Goal: Task Accomplishment & Management: Manage account settings

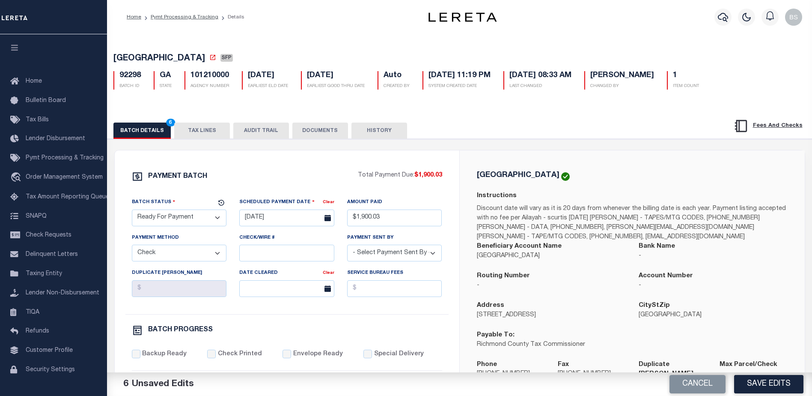
select select "RFP"
select select "CHK"
select select "[PERSON_NAME]"
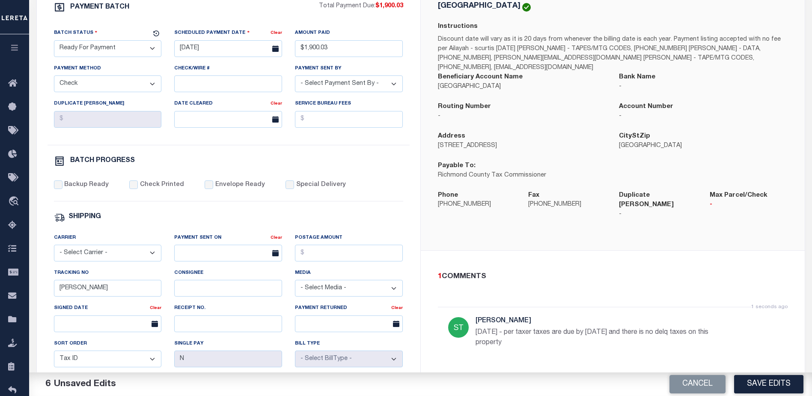
scroll to position [171, 0]
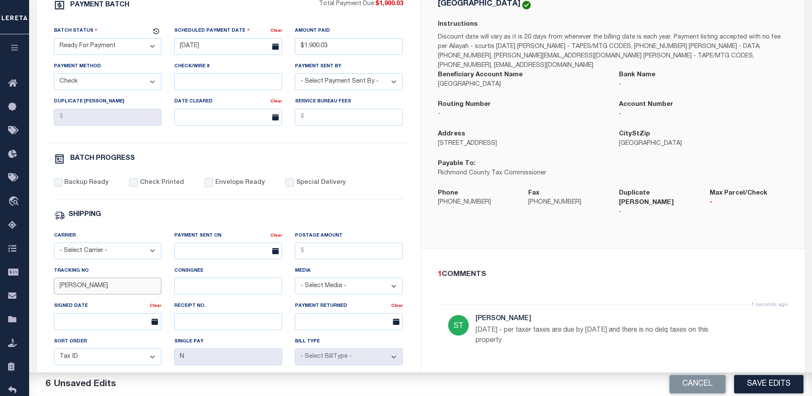
click at [131, 290] on input "[PERSON_NAME]" at bounding box center [108, 286] width 108 height 17
type input "B"
click at [772, 386] on button "Save Edits" at bounding box center [768, 384] width 69 height 18
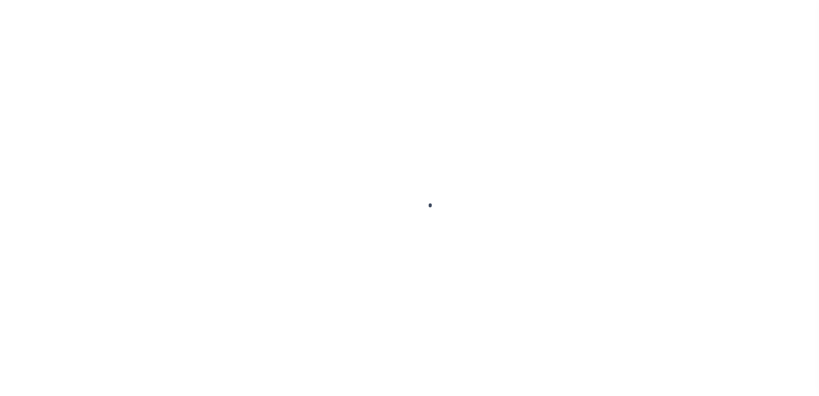
select select "1000"
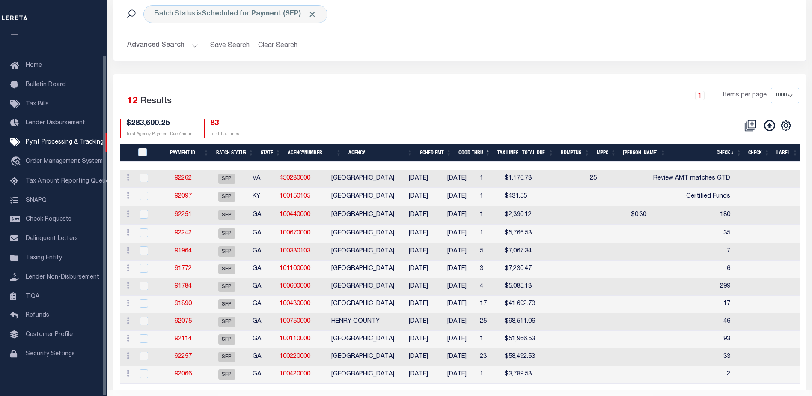
scroll to position [73, 0]
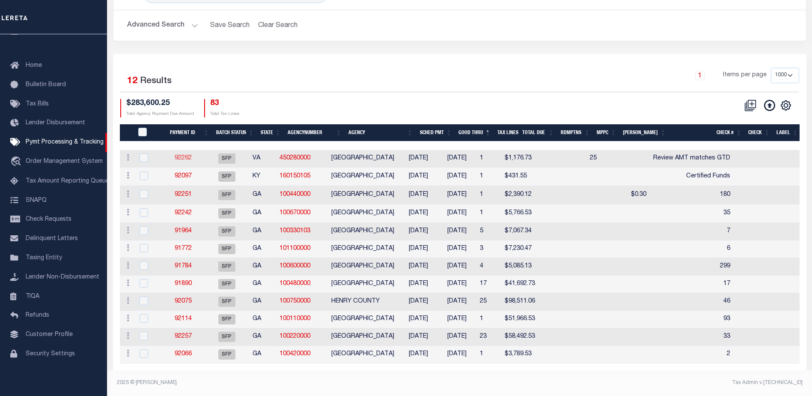
click at [188, 155] on link "92262" at bounding box center [183, 158] width 17 height 6
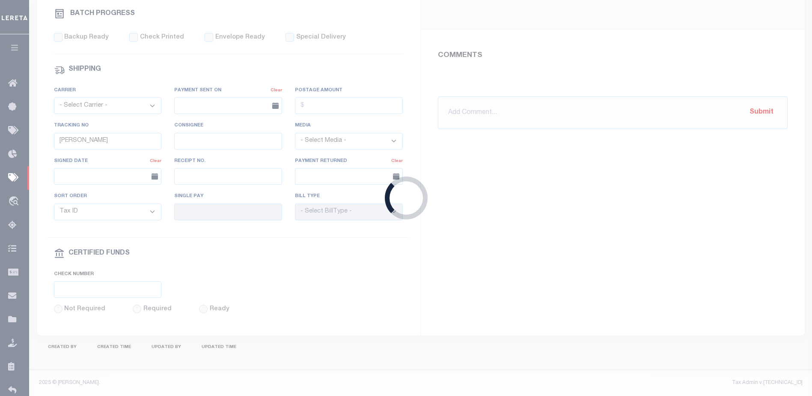
select select "SFP"
type input "05/27/2025"
type input "Review AMT matches GTD"
type input "N"
radio input "true"
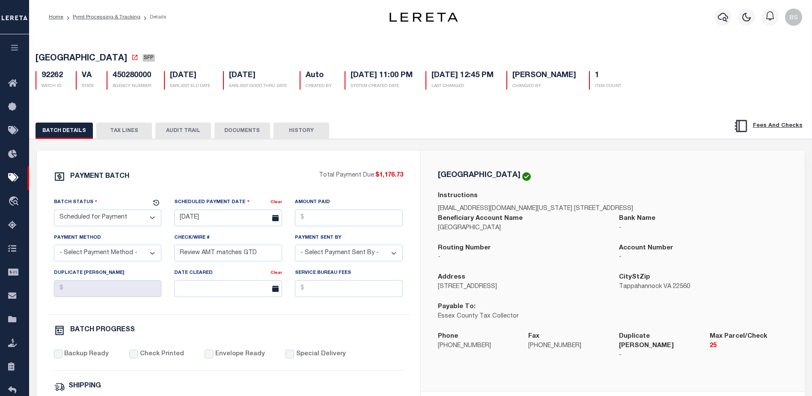
click at [124, 131] on button "TAX LINES" at bounding box center [124, 130] width 56 height 16
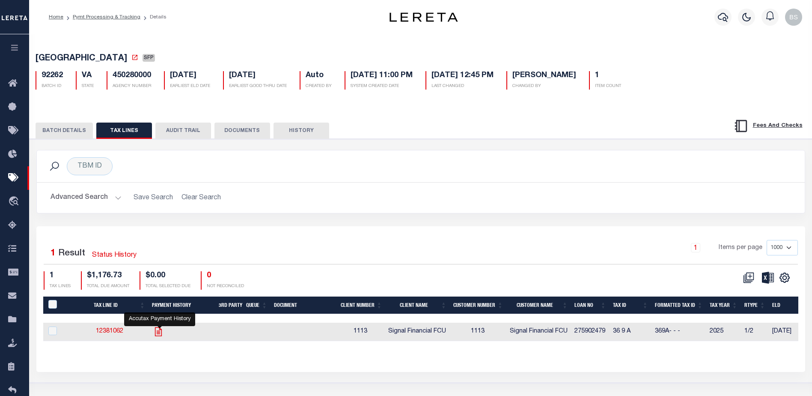
click at [158, 333] on icon "" at bounding box center [158, 331] width 11 height 11
checkbox input "true"
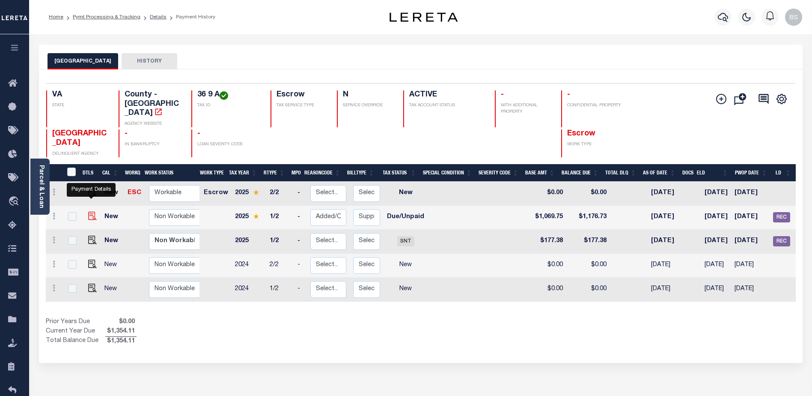
click at [91, 212] on img "" at bounding box center [92, 216] width 9 height 9
checkbox input "true"
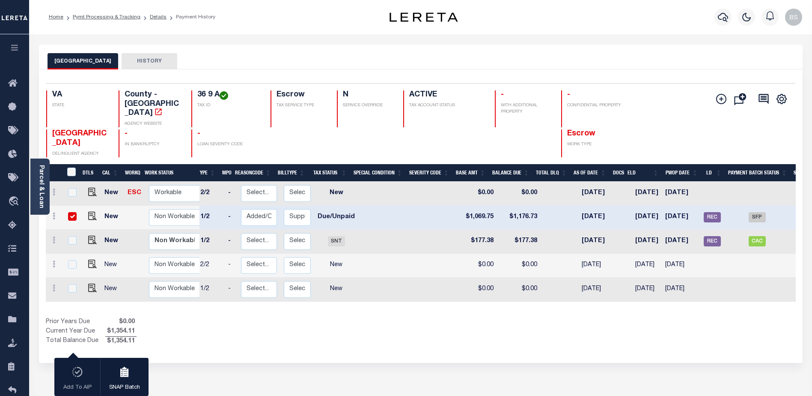
scroll to position [0, 90]
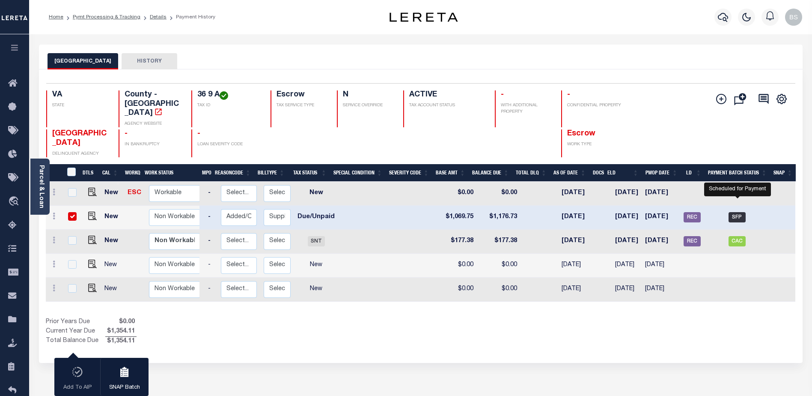
click at [739, 212] on span "SFP" at bounding box center [737, 217] width 17 height 10
checkbox input "false"
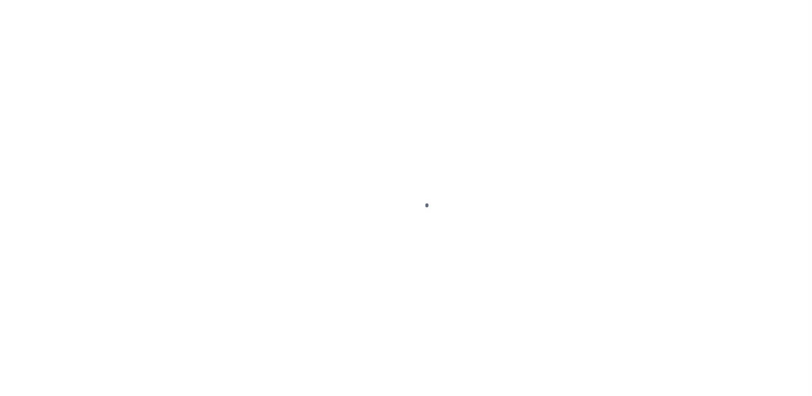
select select "DUE"
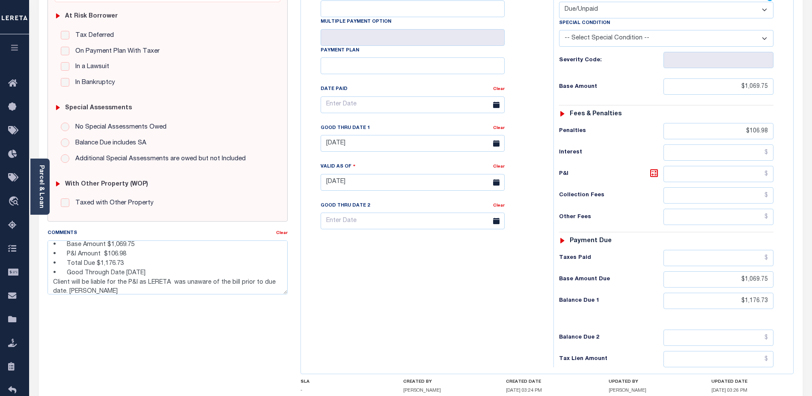
scroll to position [43, 0]
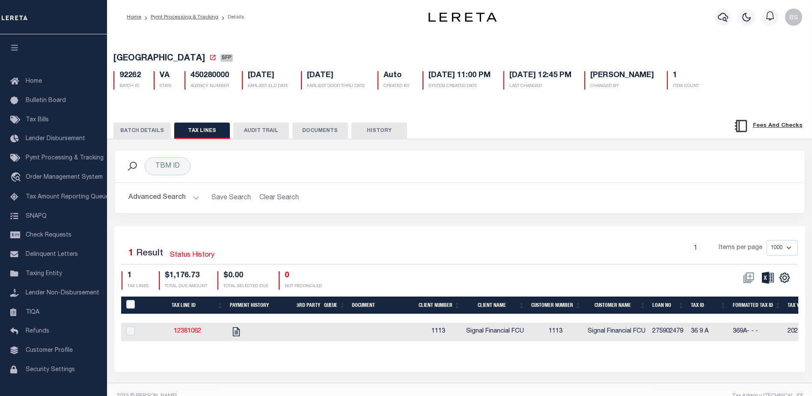
click at [125, 133] on button "BATCH DETAILS" at bounding box center [141, 130] width 57 height 16
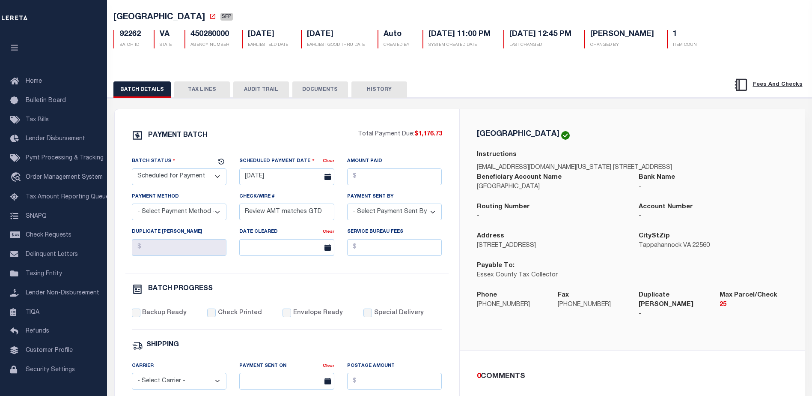
scroll to position [43, 0]
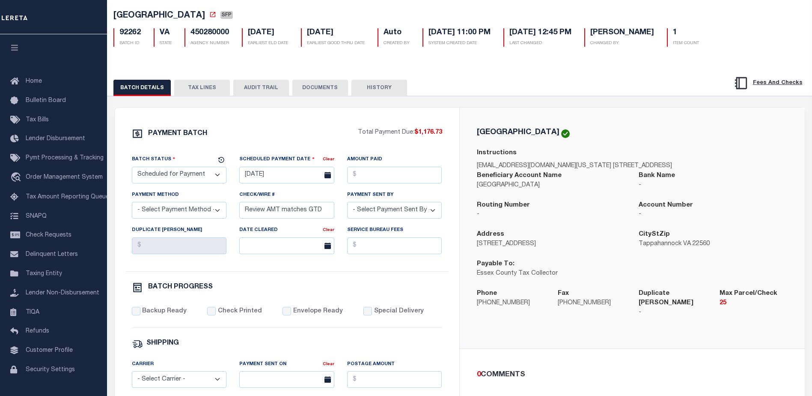
click at [188, 174] on select "- Select Status - Scheduled for Payment Ready For Payment Payment Sent Cleared …" at bounding box center [179, 175] width 95 height 17
select select "RFP"
click at [132, 168] on select "- Select Status - Scheduled for Payment Ready For Payment Payment Sent Cleared …" at bounding box center [179, 175] width 95 height 17
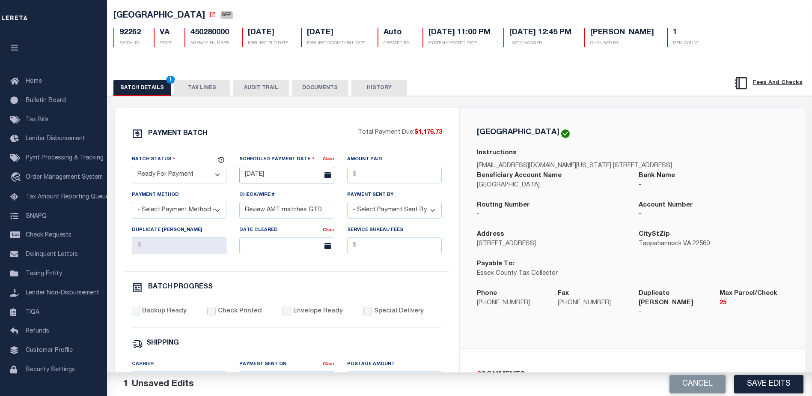
click at [261, 180] on input "[DATE]" at bounding box center [286, 175] width 95 height 17
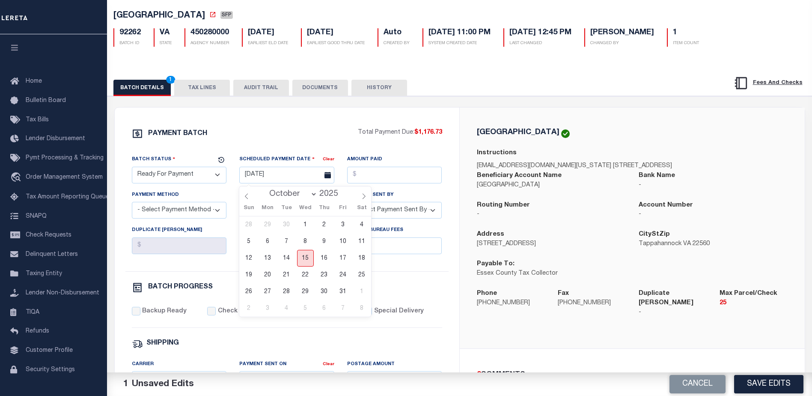
drag, startPoint x: 308, startPoint y: 259, endPoint x: 316, endPoint y: 244, distance: 17.3
click at [308, 257] on span "15" at bounding box center [305, 258] width 17 height 17
type input "[DATE]"
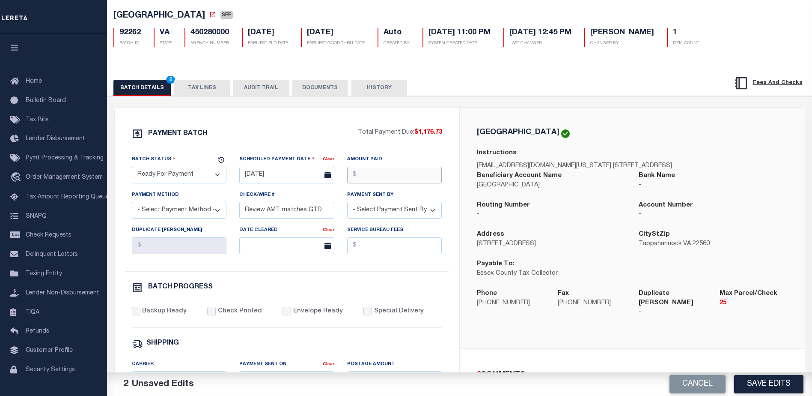
click at [369, 174] on input "Amount Paid" at bounding box center [394, 175] width 95 height 17
type input "$1,176.73"
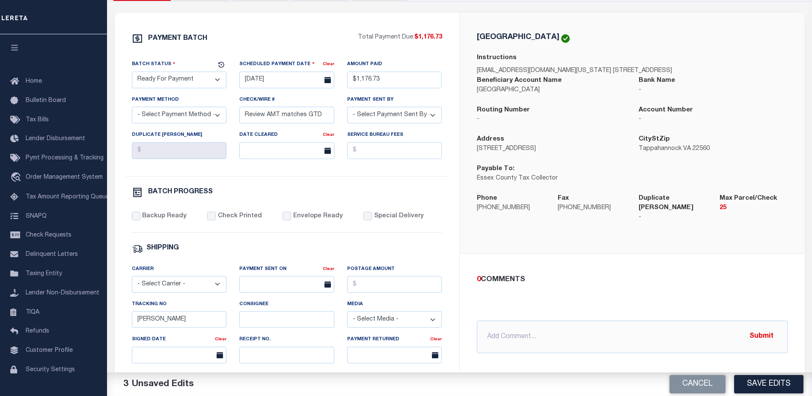
scroll to position [115, 0]
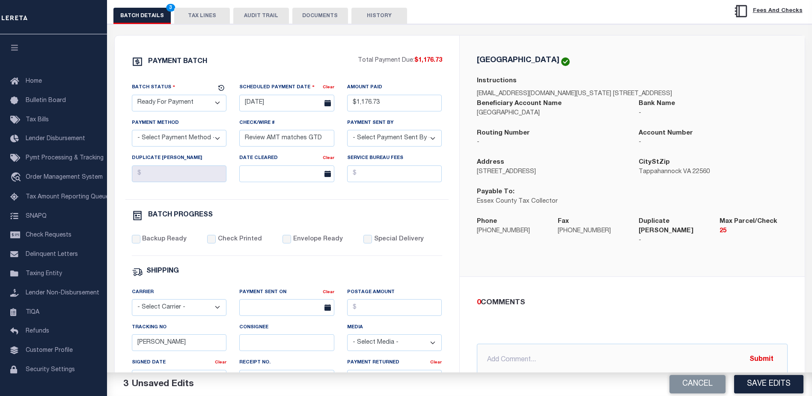
click at [203, 13] on button "TAX LINES" at bounding box center [202, 16] width 56 height 16
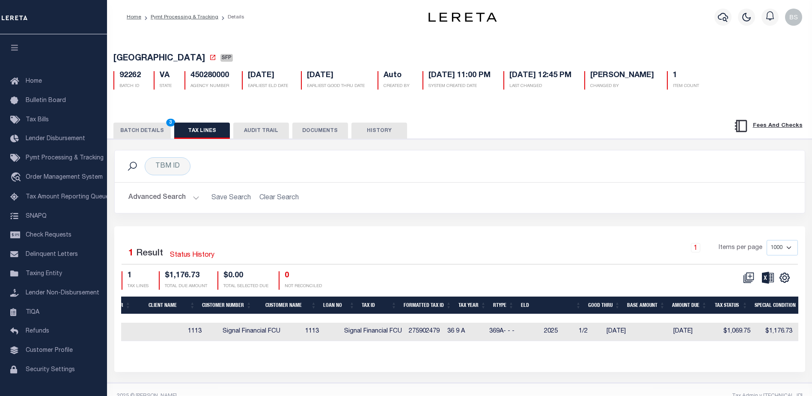
scroll to position [0, 244]
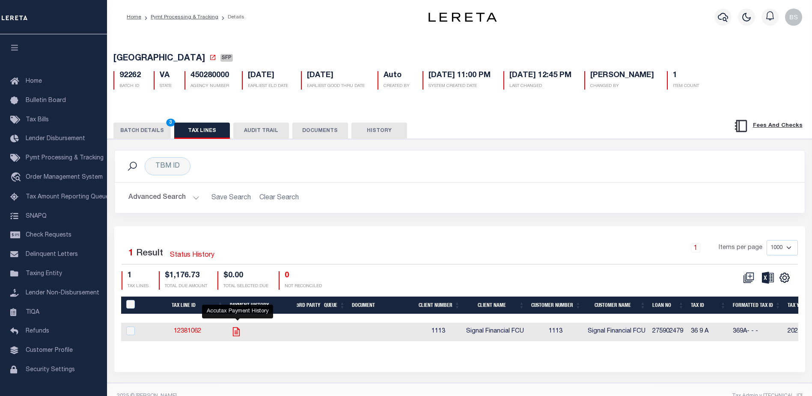
click at [237, 336] on icon "" at bounding box center [236, 331] width 7 height 9
checkbox input "true"
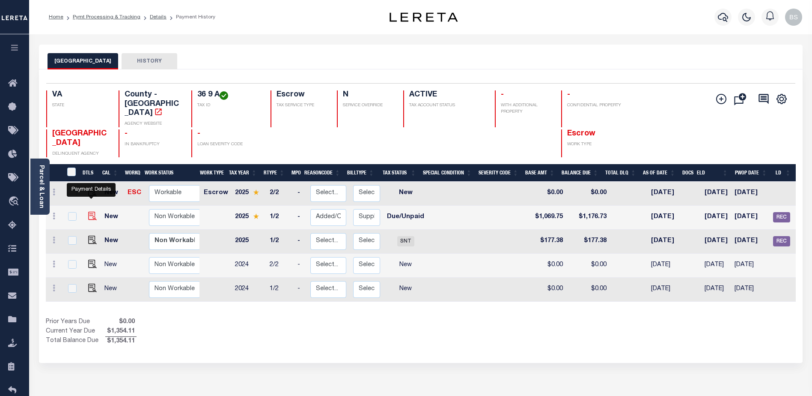
click at [91, 212] on img "" at bounding box center [92, 216] width 9 height 9
checkbox input "true"
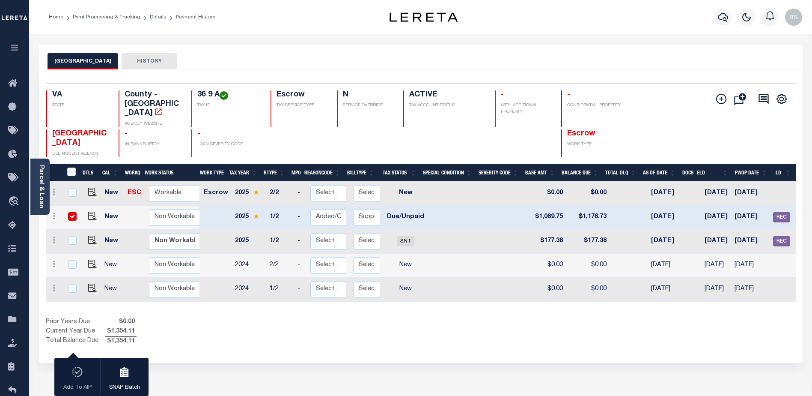
click at [74, 212] on input "checkbox" at bounding box center [72, 216] width 9 height 9
checkbox input "false"
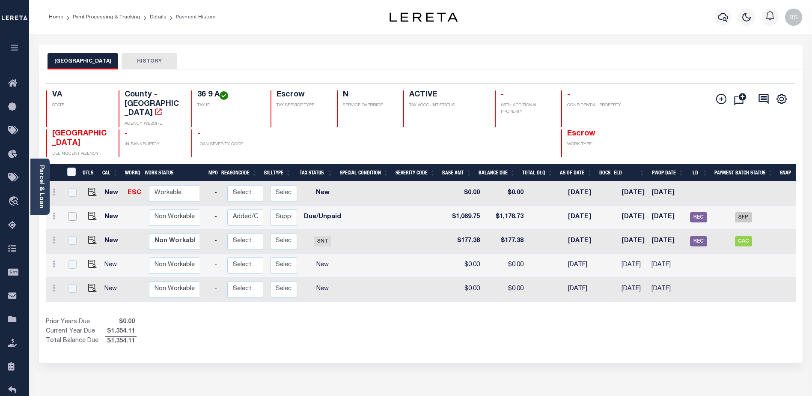
scroll to position [0, 84]
click at [746, 212] on span "SFP" at bounding box center [742, 217] width 17 height 10
checkbox input "true"
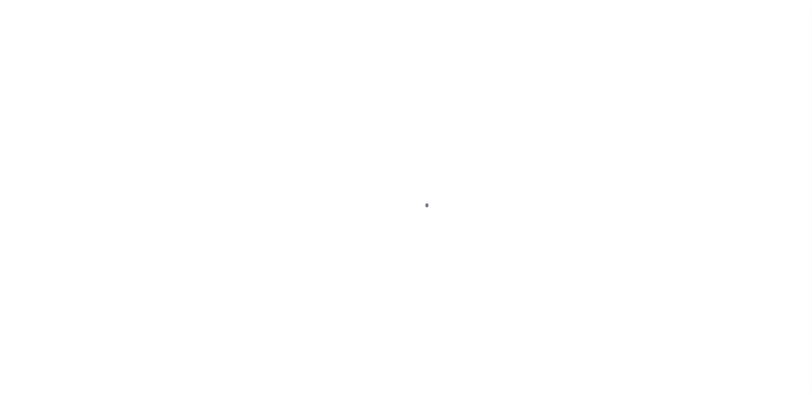
select select "DUE"
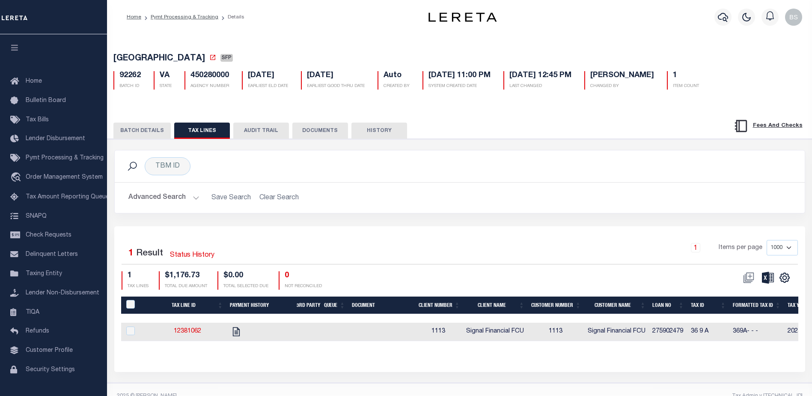
click at [132, 126] on button "BATCH DETAILS" at bounding box center [141, 130] width 57 height 16
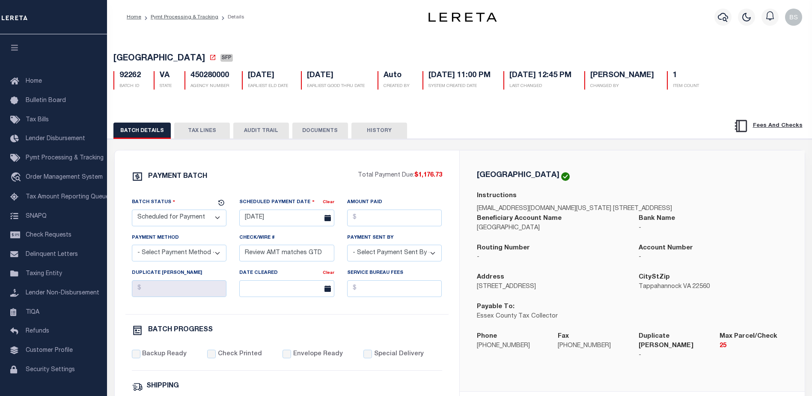
click at [183, 221] on select "- Select Status - Scheduled for Payment Ready For Payment Payment Sent Cleared …" at bounding box center [179, 217] width 95 height 17
select select "RFP"
click at [132, 211] on select "- Select Status - Scheduled for Payment Ready For Payment Payment Sent Cleared …" at bounding box center [179, 217] width 95 height 17
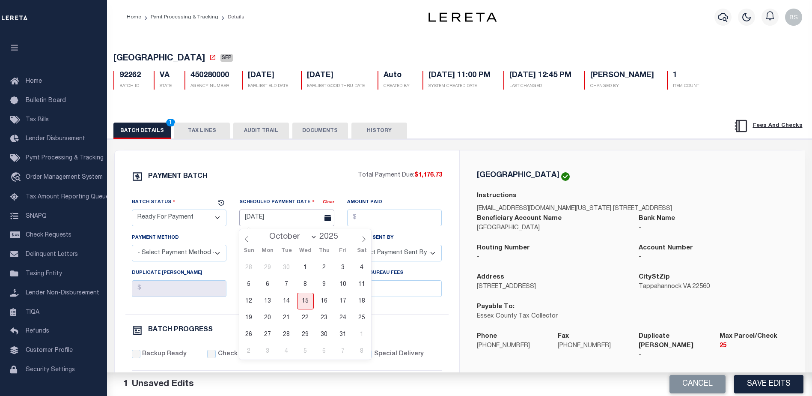
click at [254, 224] on input "05/27/2025" at bounding box center [286, 217] width 95 height 17
click at [304, 301] on span "15" at bounding box center [305, 300] width 17 height 17
type input "[DATE]"
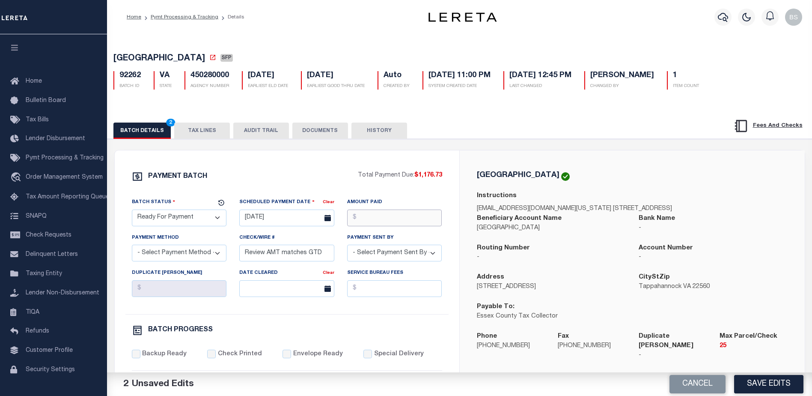
click at [378, 218] on input "Amount Paid" at bounding box center [394, 217] width 95 height 17
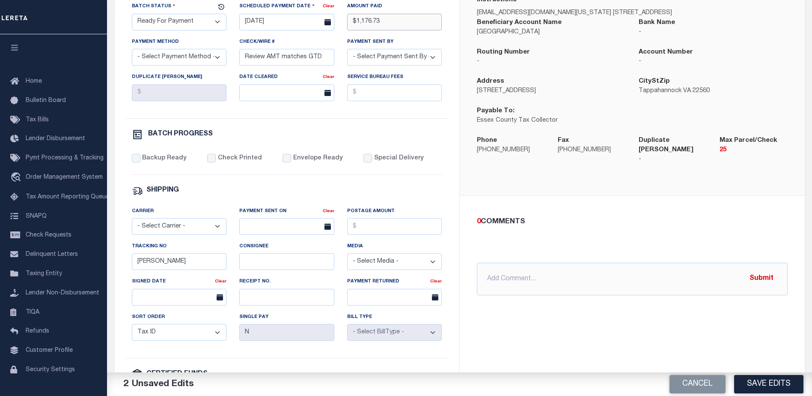
scroll to position [214, 0]
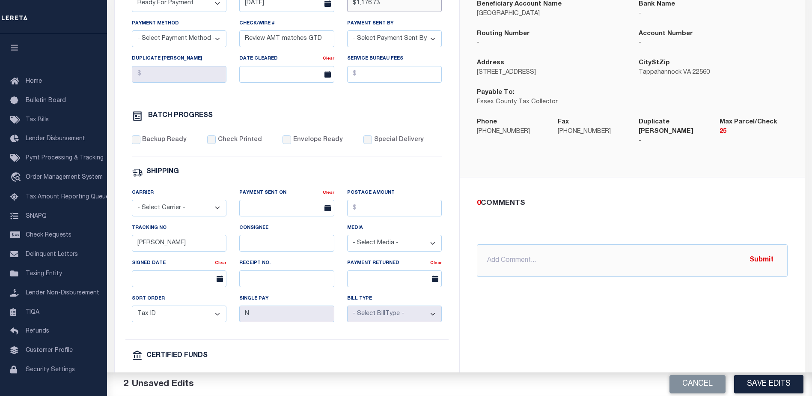
type input "$1,176.73"
click at [426, 125] on div "BATCH PROGRESS" at bounding box center [287, 117] width 310 height 15
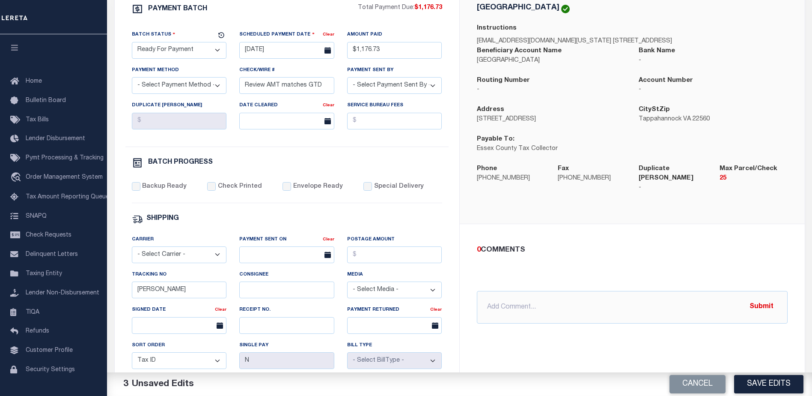
scroll to position [86, 0]
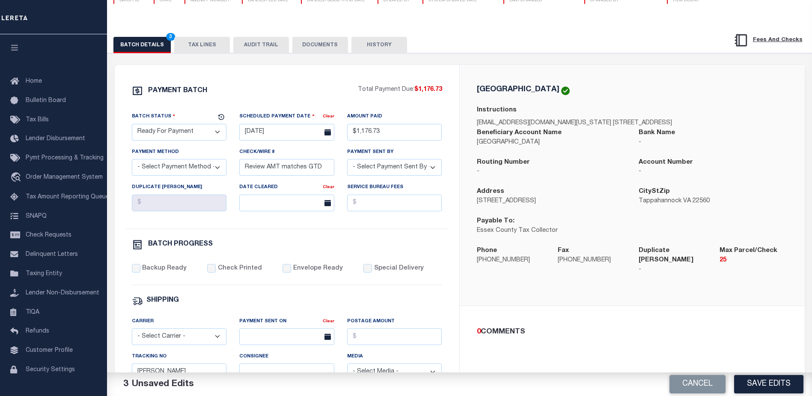
click at [213, 51] on button "TAX LINES" at bounding box center [202, 45] width 56 height 16
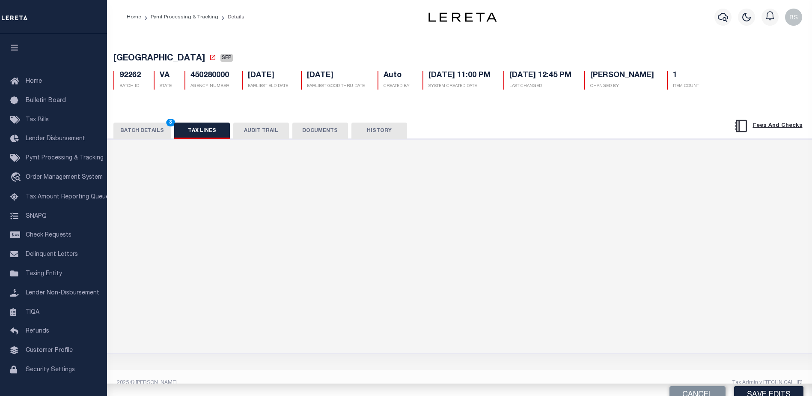
scroll to position [0, 0]
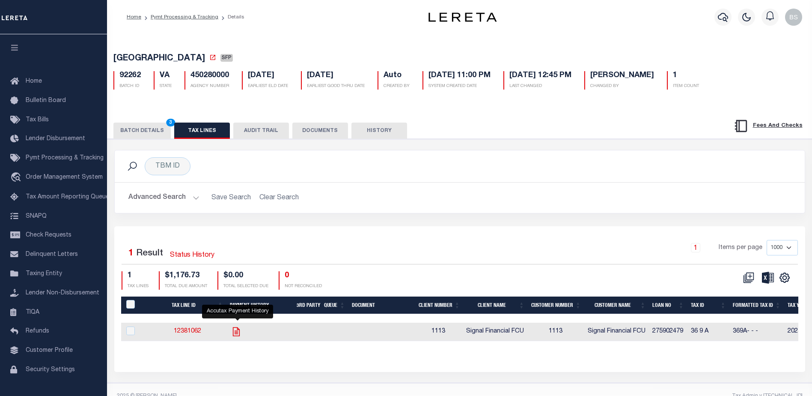
click at [240, 335] on icon "" at bounding box center [236, 331] width 7 height 9
checkbox input "true"
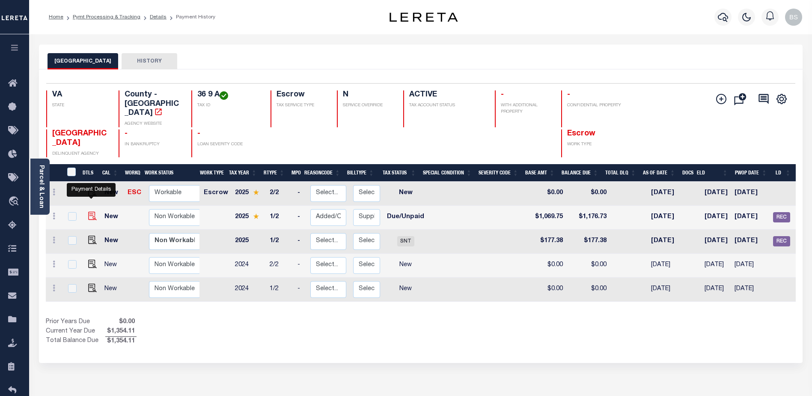
click at [88, 212] on img "" at bounding box center [92, 216] width 9 height 9
checkbox input "true"
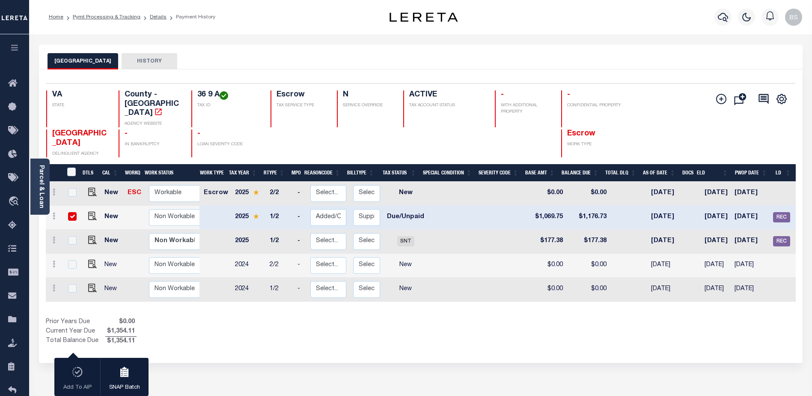
scroll to position [0, 90]
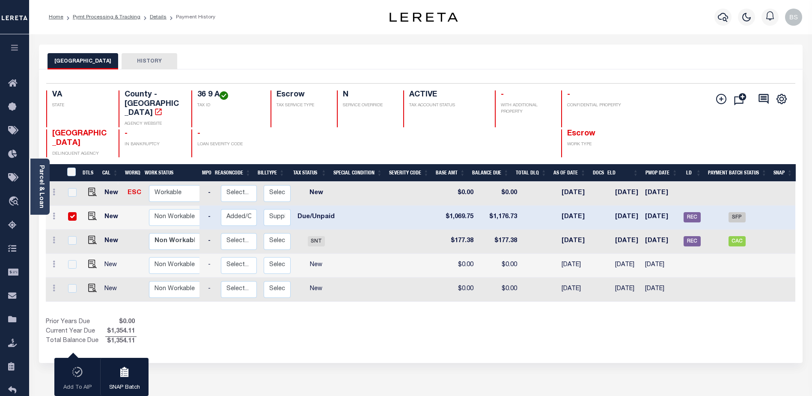
drag, startPoint x: 69, startPoint y: 205, endPoint x: 240, endPoint y: 205, distance: 170.9
click at [70, 212] on input "checkbox" at bounding box center [72, 216] width 9 height 9
checkbox input "false"
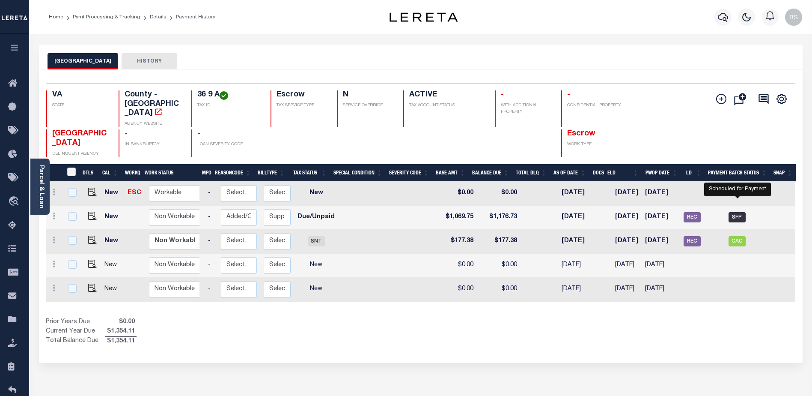
click at [732, 212] on span "SFP" at bounding box center [737, 217] width 17 height 10
checkbox input "true"
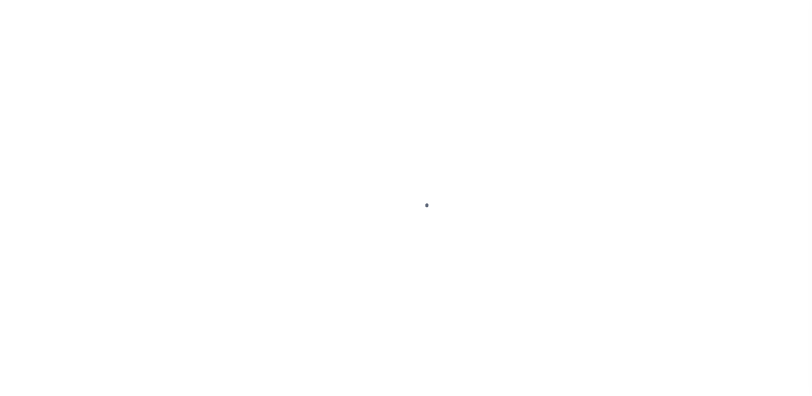
select select "DUE"
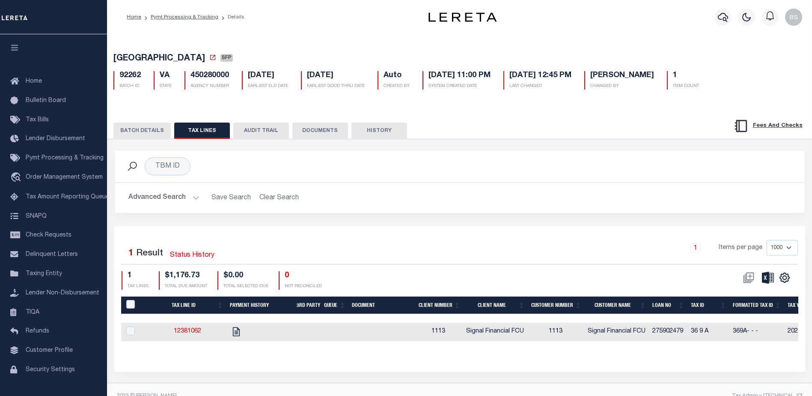
click at [140, 131] on button "BATCH DETAILS" at bounding box center [141, 130] width 57 height 16
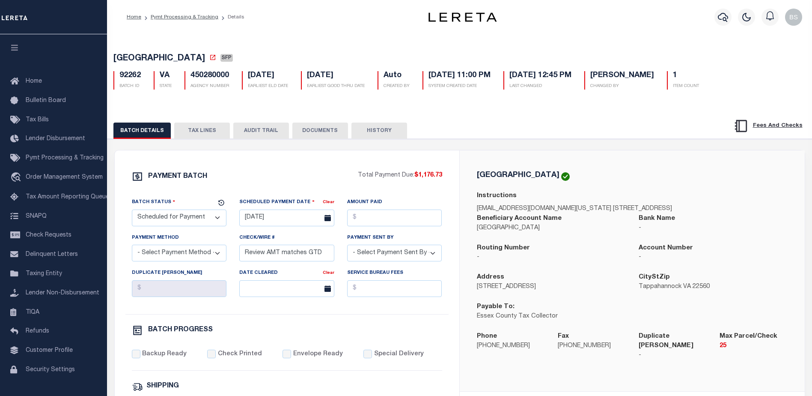
click at [179, 218] on select "- Select Status - Scheduled for Payment Ready For Payment Payment Sent Cleared …" at bounding box center [179, 217] width 95 height 17
select select "RFP"
click at [132, 211] on select "- Select Status - Scheduled for Payment Ready For Payment Payment Sent Cleared …" at bounding box center [179, 217] width 95 height 17
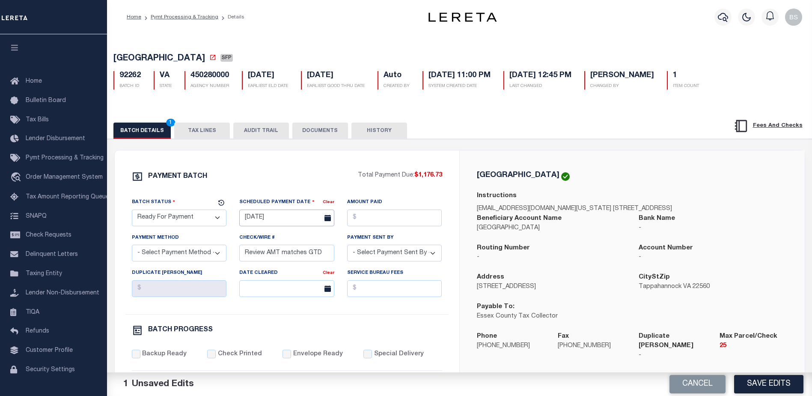
click at [255, 218] on input "05/27/2025" at bounding box center [286, 217] width 95 height 17
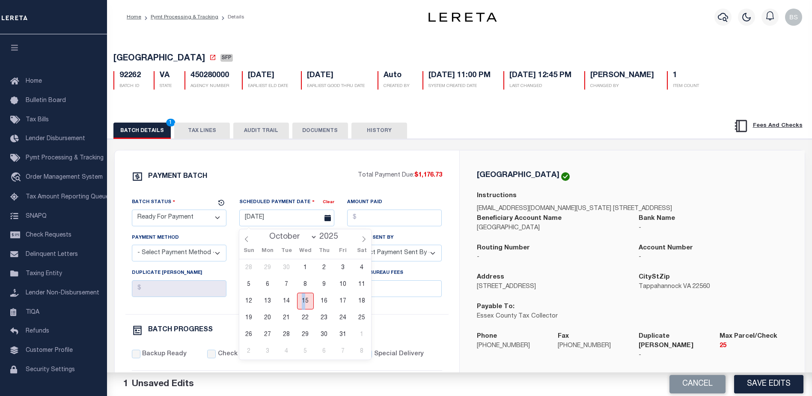
drag, startPoint x: 304, startPoint y: 304, endPoint x: 316, endPoint y: 290, distance: 18.5
click at [304, 303] on span "15" at bounding box center [305, 300] width 17 height 17
type input "[DATE]"
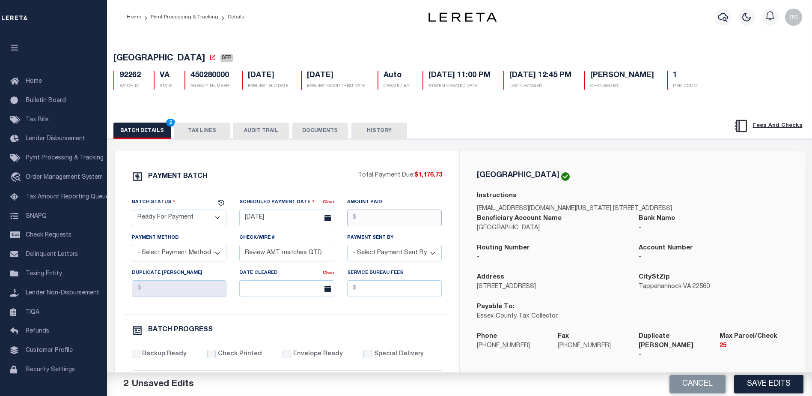
drag, startPoint x: 369, startPoint y: 214, endPoint x: 382, endPoint y: 212, distance: 13.8
click at [370, 214] on input "Amount Paid" at bounding box center [394, 217] width 95 height 17
type input "$1,176.73"
click at [196, 258] on select "- Select Payment Method - ACH Certified Check Check Direct Deposit Wire Transfer" at bounding box center [179, 253] width 95 height 17
select select "CHK"
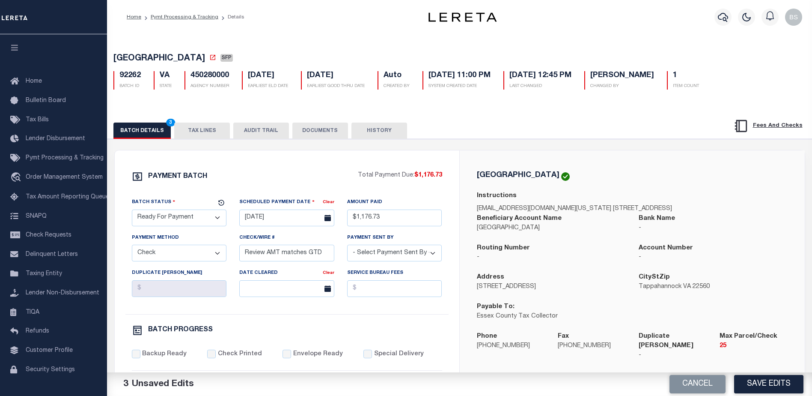
click at [132, 247] on select "- Select Payment Method - ACH Certified Check Check Direct Deposit Wire Transfer" at bounding box center [179, 253] width 95 height 17
click at [292, 255] on input "Review AMT matches GTD" at bounding box center [286, 253] width 95 height 17
click at [329, 255] on input "Review AMT matches GTD" at bounding box center [286, 253] width 95 height 17
type input "R"
click at [433, 252] on select "- Select Payment Sent By - Aakash Patel Abdul Muzain Adams, Pamela S Adhikary R…" at bounding box center [394, 253] width 95 height 17
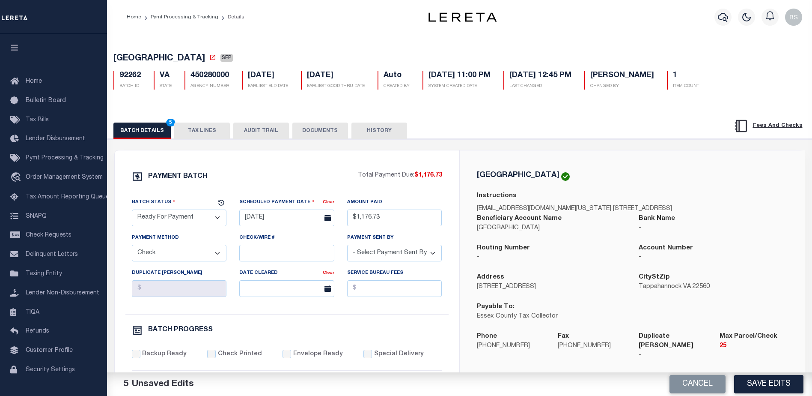
select select "Starek, Barbara"
click at [391, 256] on select "- Select Payment Sent By - Aakash Patel Abdul Muzain Adams, Pamela S Adhikary R…" at bounding box center [394, 253] width 95 height 17
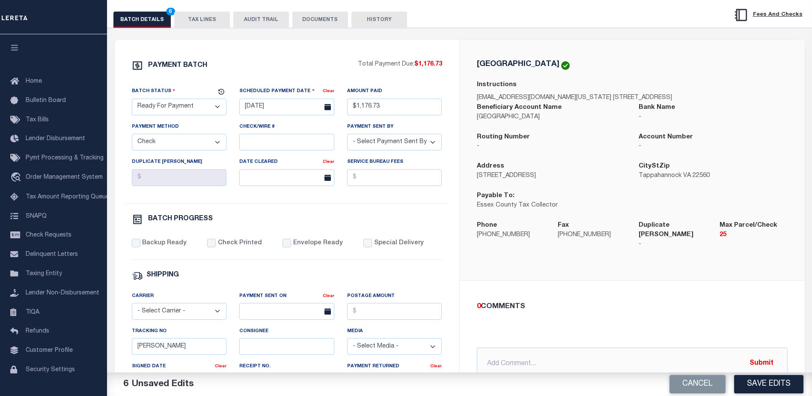
scroll to position [128, 0]
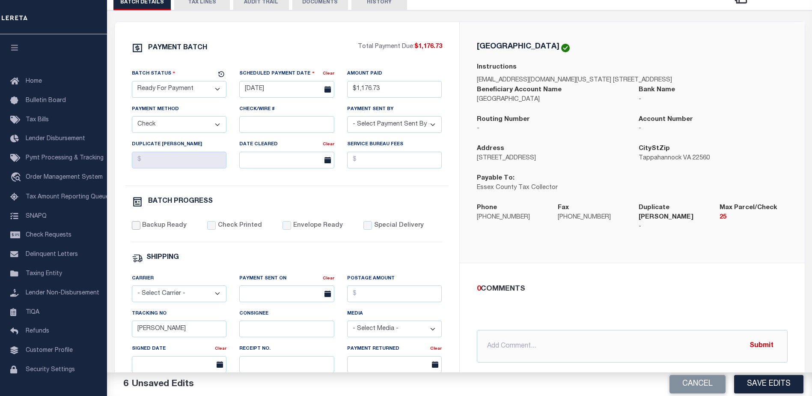
click at [137, 229] on input "Backup Ready" at bounding box center [136, 225] width 9 height 9
checkbox input "true"
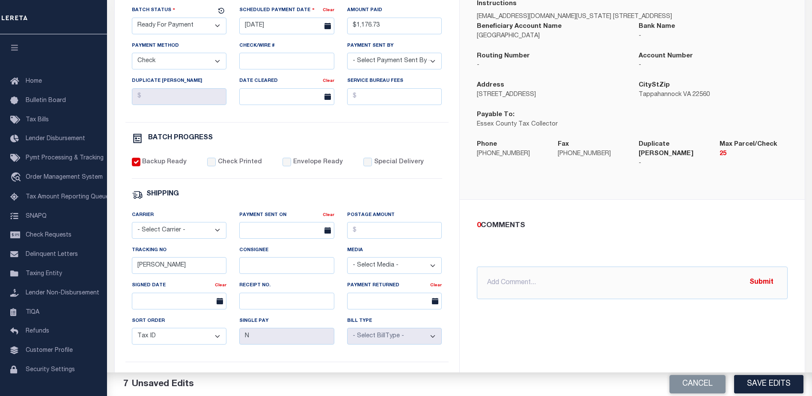
scroll to position [214, 0]
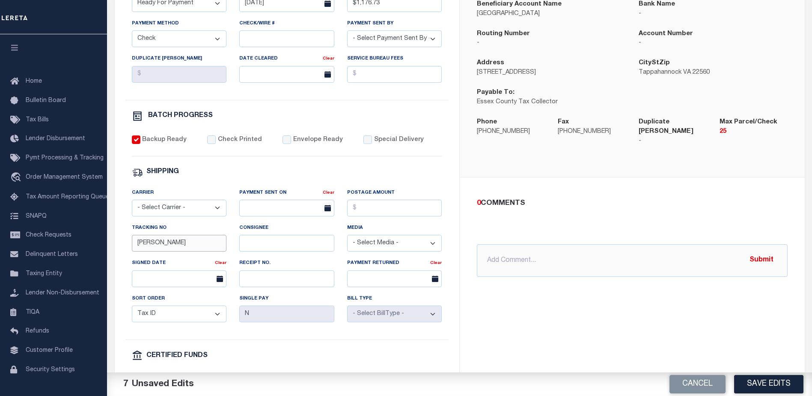
click at [200, 250] on input "Barbara" at bounding box center [179, 243] width 95 height 17
type input "B"
click at [525, 253] on input "text" at bounding box center [632, 260] width 311 height 33
type input "10/15/25 - Lender liability for P&I"
click at [767, 251] on button "Submit" at bounding box center [761, 260] width 35 height 18
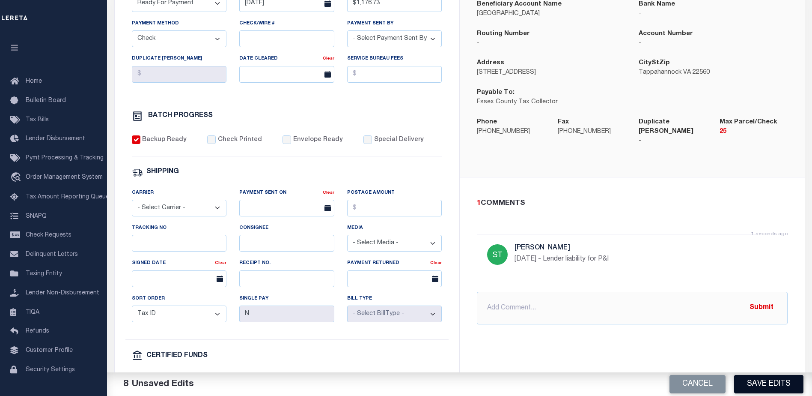
click at [765, 378] on button "Save Edits" at bounding box center [768, 384] width 69 height 18
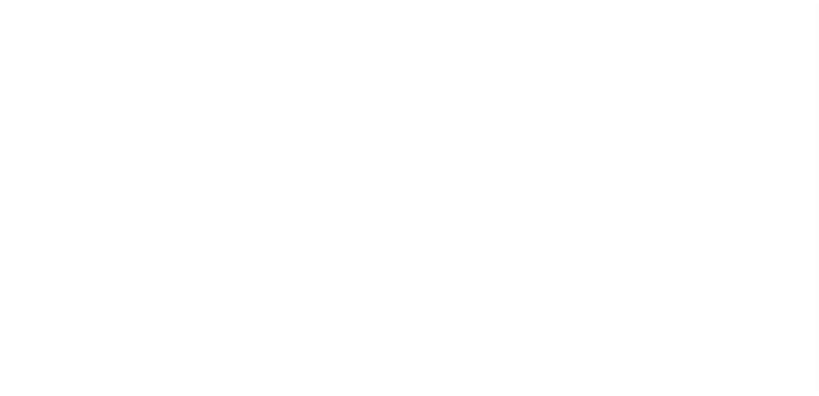
select select "1000"
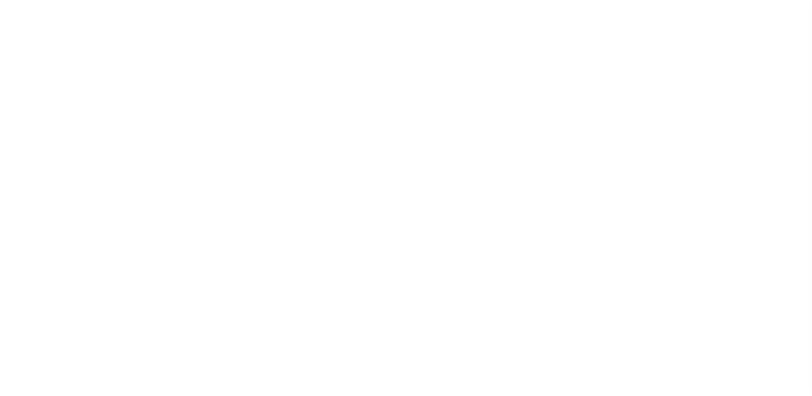
scroll to position [21, 0]
select select "1000"
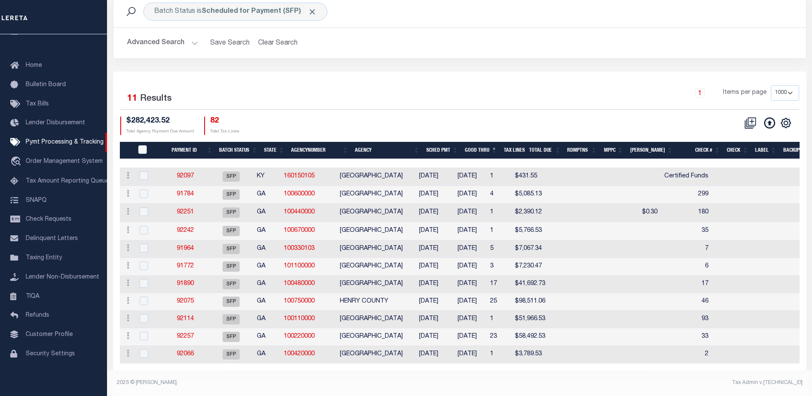
scroll to position [55, 0]
click at [191, 191] on link "91784" at bounding box center [185, 194] width 17 height 6
select select "SFP"
type input "[DATE]"
type input "299"
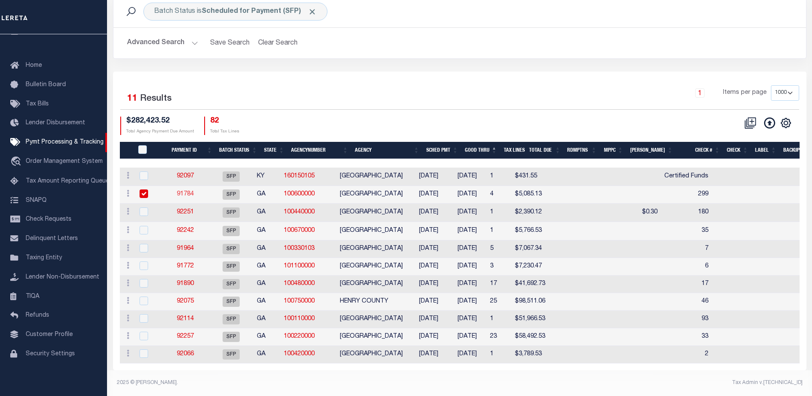
type input "1"
radio input "true"
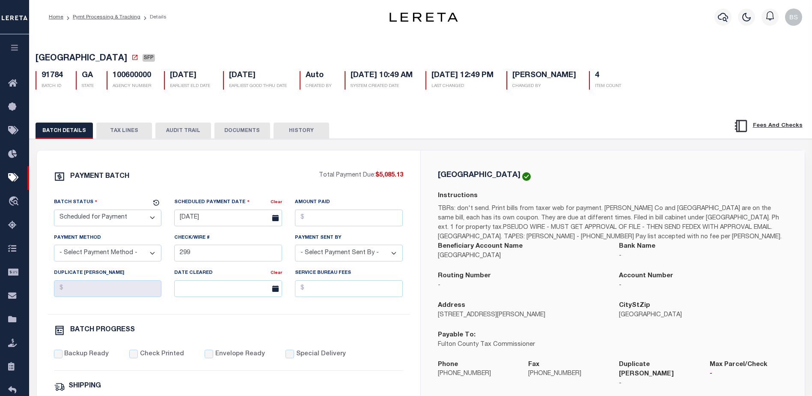
click at [116, 131] on button "TAX LINES" at bounding box center [124, 130] width 56 height 16
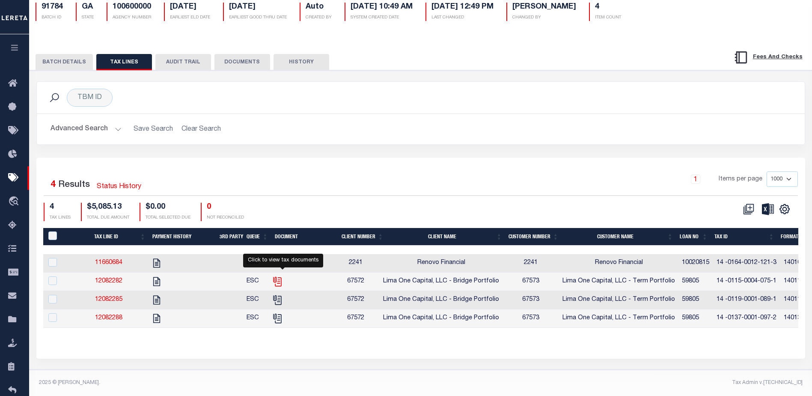
click at [283, 278] on icon "" at bounding box center [277, 281] width 11 height 11
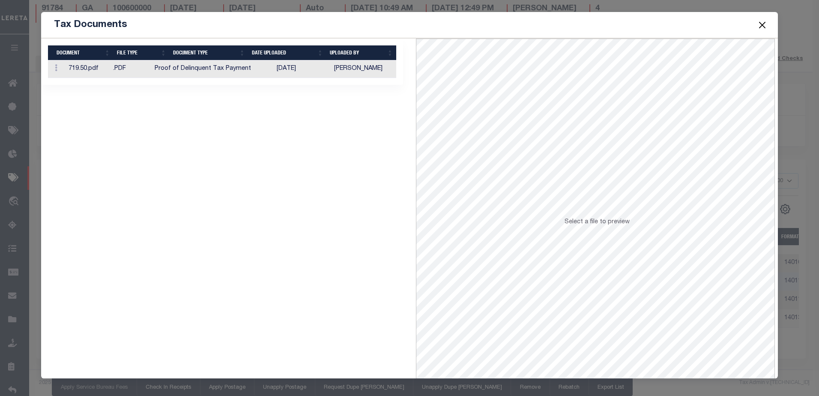
click at [264, 66] on td "Proof of Delinquent Tax Payment" at bounding box center [212, 69] width 122 height 18
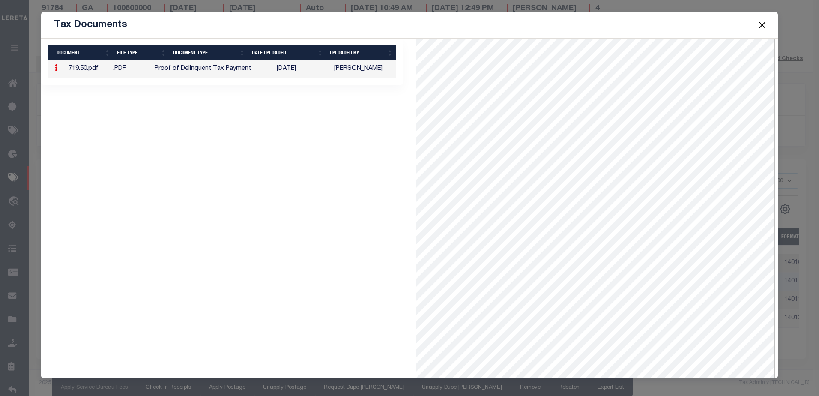
click at [761, 21] on button "Close" at bounding box center [761, 24] width 11 height 11
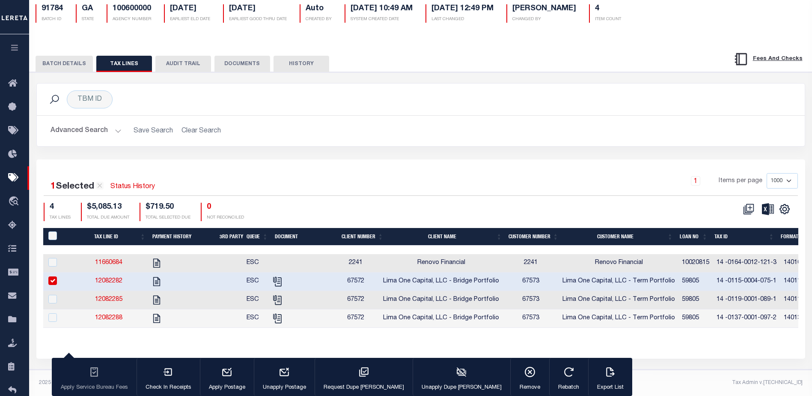
click at [49, 276] on input "checkbox" at bounding box center [52, 280] width 9 height 9
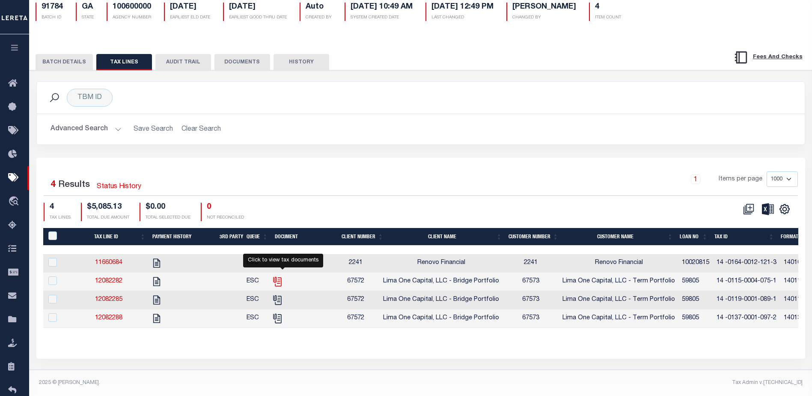
click at [280, 276] on icon "" at bounding box center [276, 279] width 7 height 7
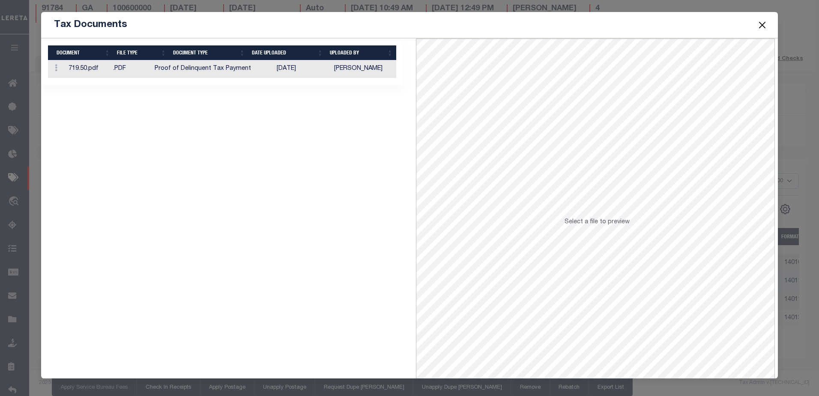
drag, startPoint x: 264, startPoint y: 65, endPoint x: 268, endPoint y: 69, distance: 5.2
click at [264, 66] on td "Proof of Delinquent Tax Payment" at bounding box center [212, 69] width 122 height 18
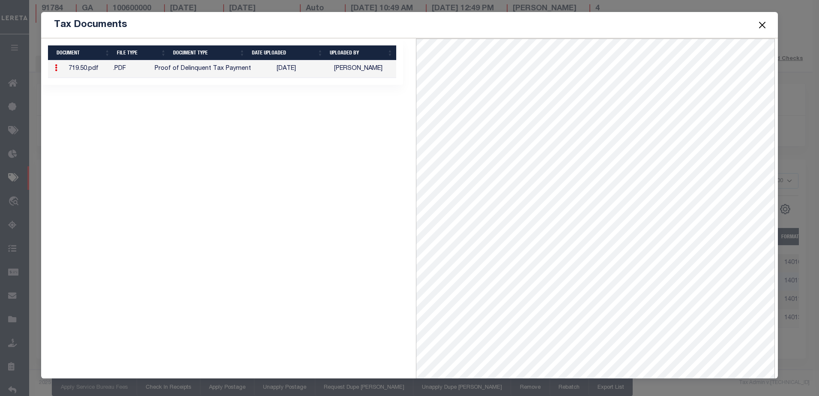
click at [761, 24] on button "Close" at bounding box center [761, 24] width 11 height 11
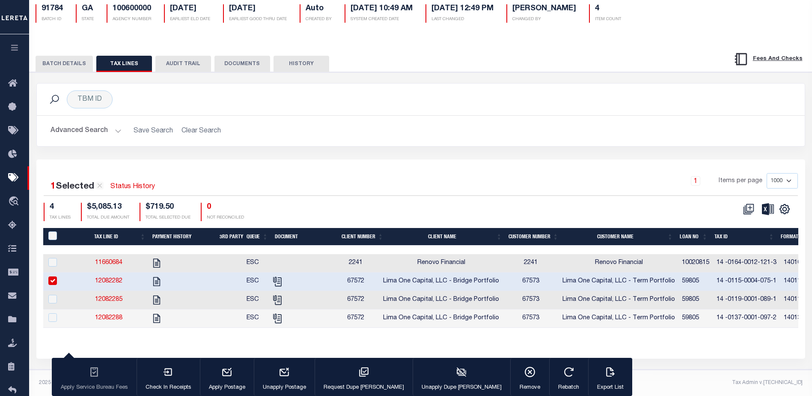
click at [52, 276] on input "checkbox" at bounding box center [52, 280] width 9 height 9
checkbox input "false"
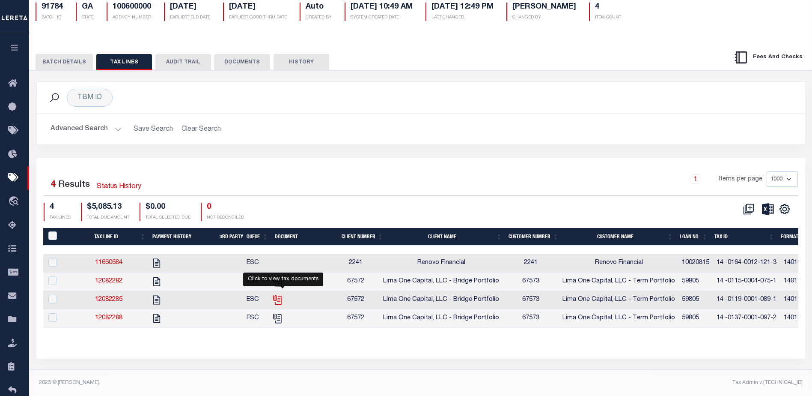
click at [282, 295] on icon "" at bounding box center [277, 299] width 11 height 11
checkbox input "true"
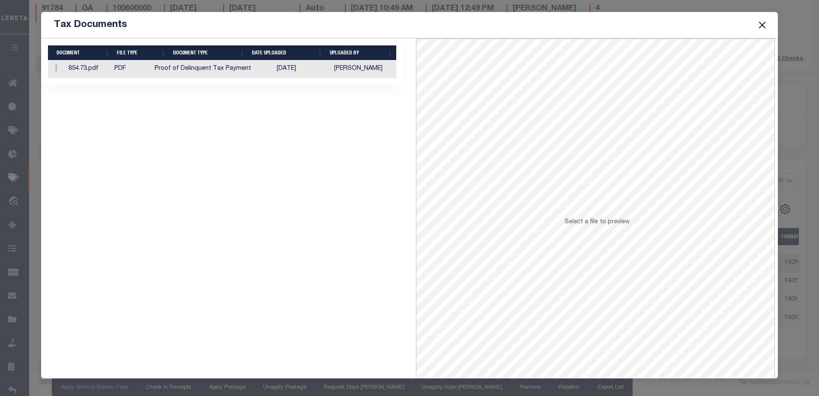
click at [331, 66] on td "10/01/2025" at bounding box center [302, 69] width 58 height 18
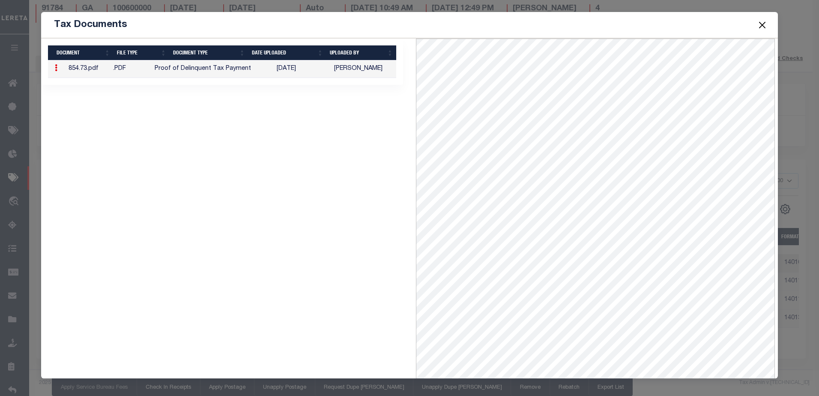
click at [761, 24] on button "Close" at bounding box center [761, 24] width 11 height 11
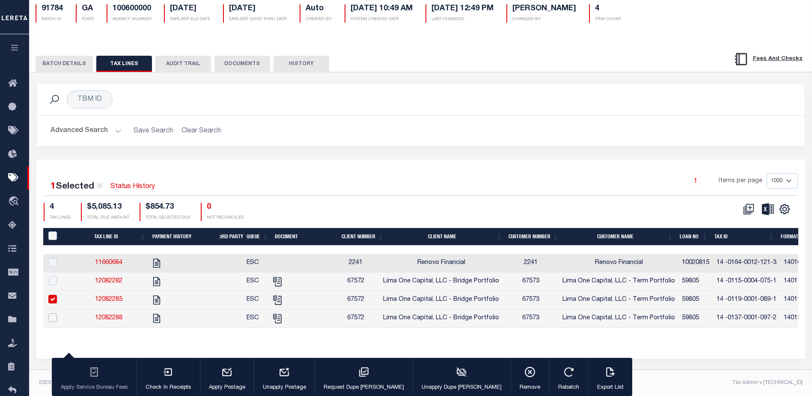
click at [54, 313] on input "checkbox" at bounding box center [52, 317] width 9 height 9
checkbox input "true"
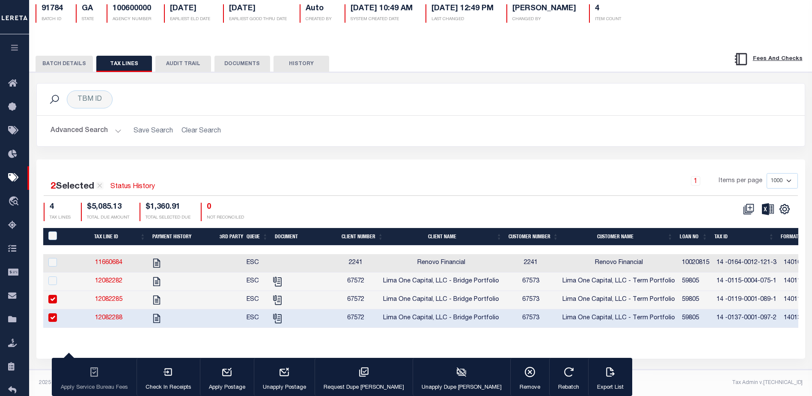
click at [53, 295] on input "checkbox" at bounding box center [52, 299] width 9 height 9
checkbox input "false"
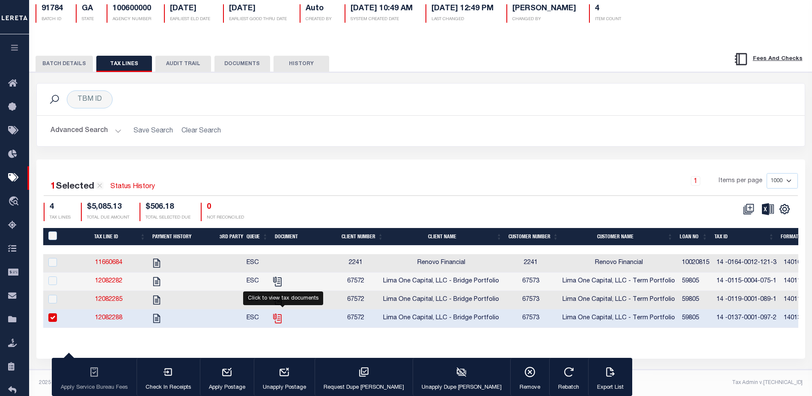
click at [282, 313] on icon "" at bounding box center [277, 318] width 11 height 11
checkbox input "false"
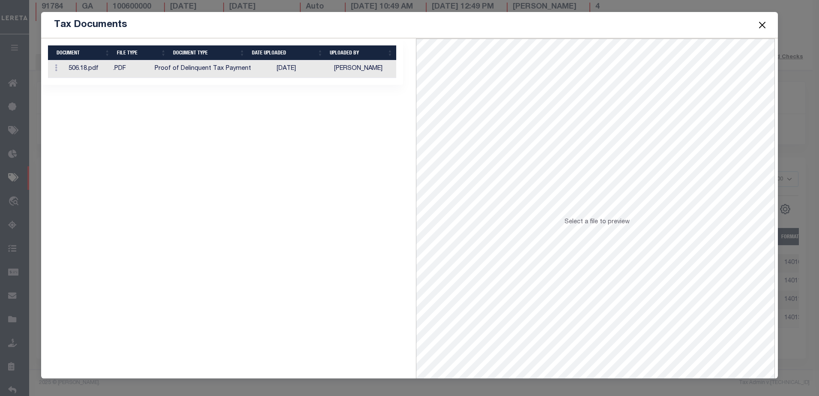
click at [266, 71] on td "Proof of Delinquent Tax Payment" at bounding box center [212, 69] width 122 height 18
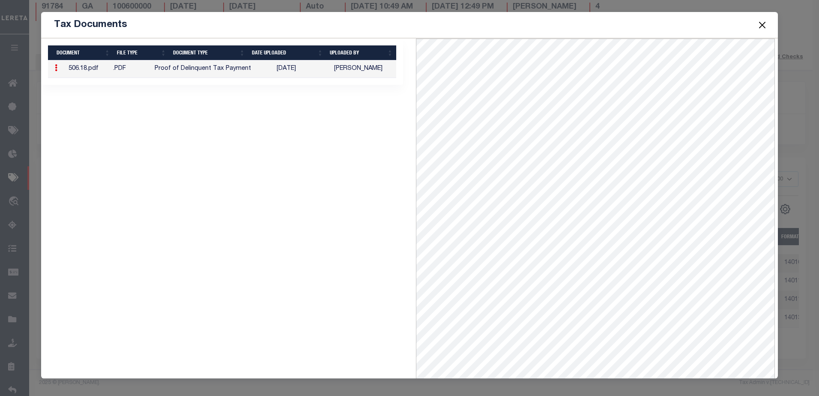
click at [764, 27] on button "Close" at bounding box center [761, 24] width 11 height 11
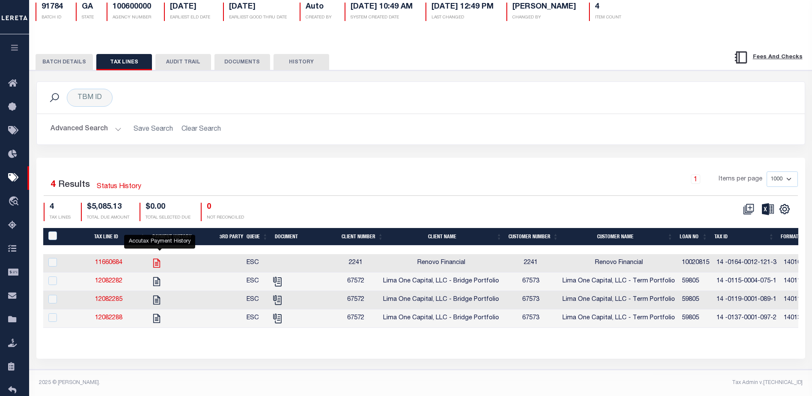
click at [160, 258] on icon "" at bounding box center [156, 262] width 7 height 9
checkbox input "true"
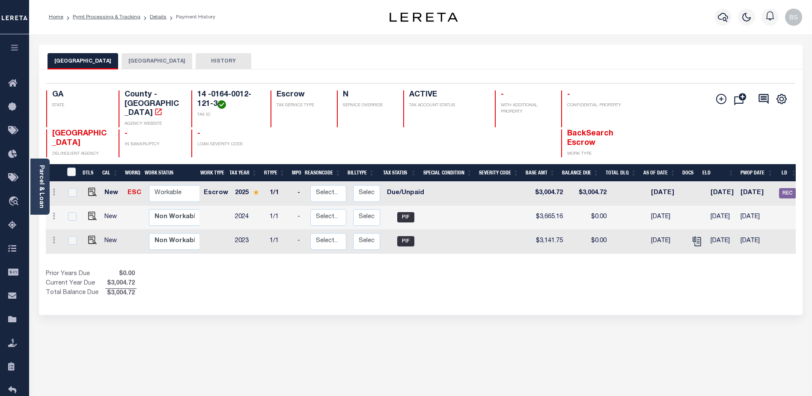
click at [151, 59] on button "[GEOGRAPHIC_DATA]" at bounding box center [157, 61] width 71 height 16
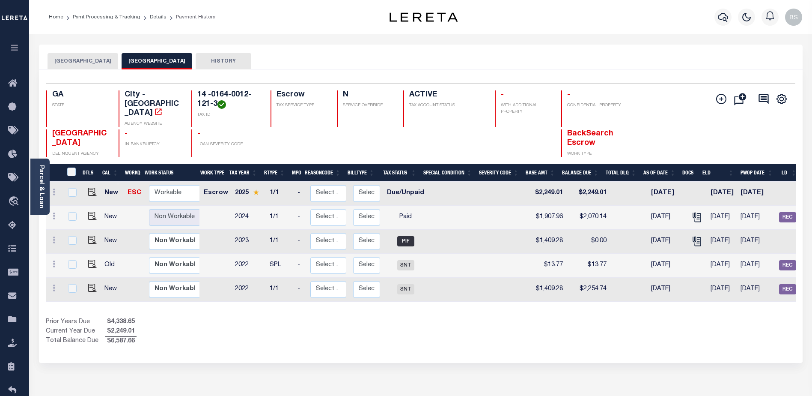
click at [67, 62] on button "[GEOGRAPHIC_DATA]" at bounding box center [83, 61] width 71 height 16
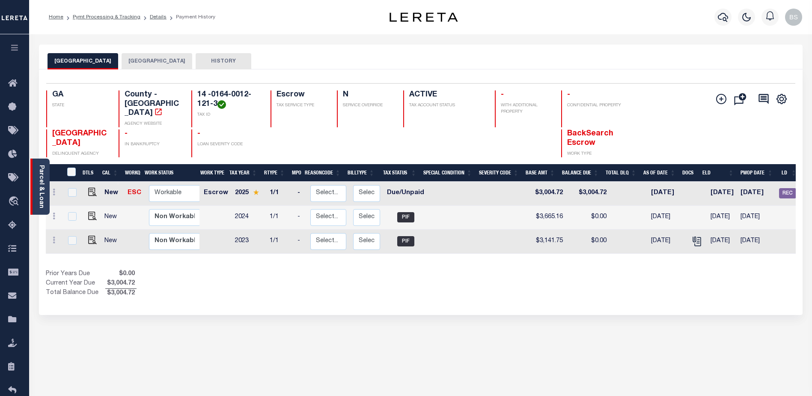
click at [41, 173] on link "Parcel & Loan" at bounding box center [41, 186] width 6 height 43
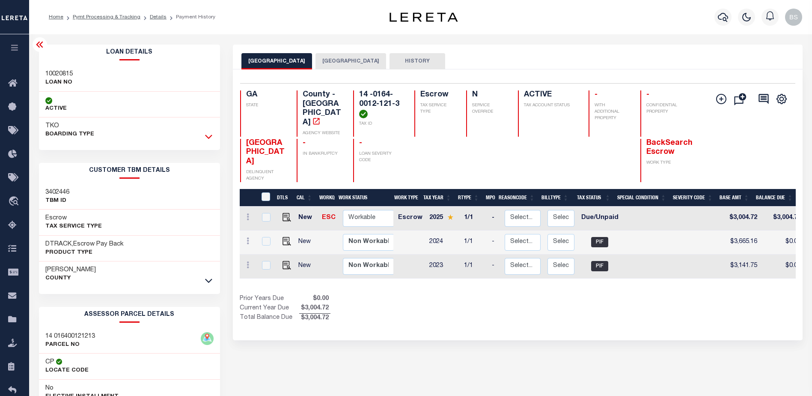
click at [206, 135] on icon at bounding box center [208, 136] width 7 height 9
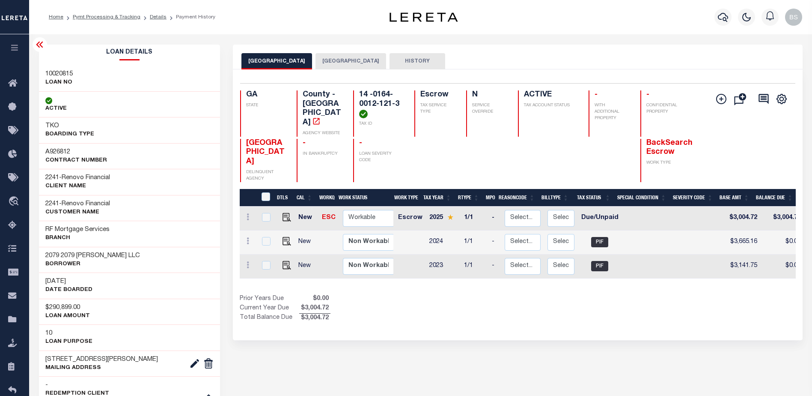
click at [43, 42] on icon at bounding box center [40, 44] width 10 height 10
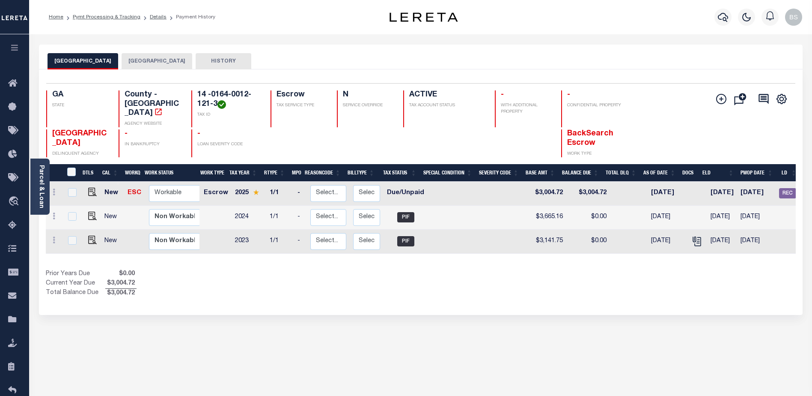
scroll to position [0, 95]
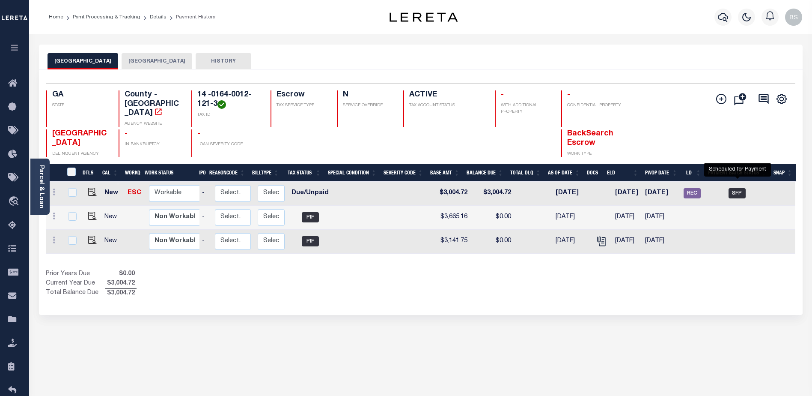
click at [741, 188] on span "SFP" at bounding box center [737, 193] width 17 height 10
checkbox input "true"
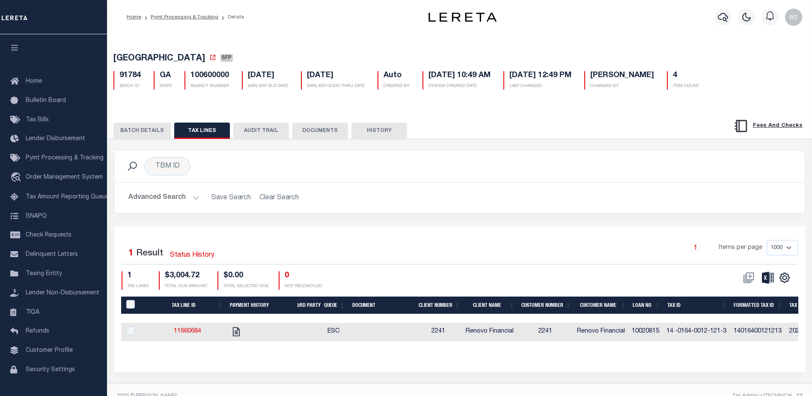
click at [152, 128] on button "BATCH DETAILS" at bounding box center [141, 130] width 57 height 16
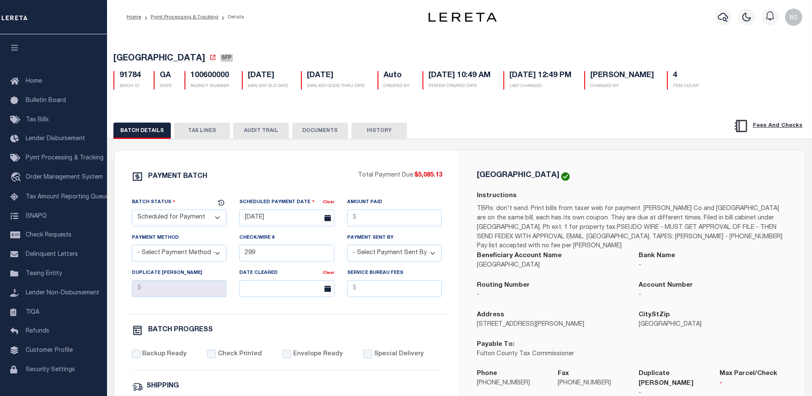
click at [206, 217] on select "- Select Status - Scheduled for Payment Ready For Payment Payment Sent Cleared …" at bounding box center [179, 217] width 95 height 17
select select "RFP"
click at [132, 211] on select "- Select Status - Scheduled for Payment Ready For Payment Payment Sent Cleared …" at bounding box center [179, 217] width 95 height 17
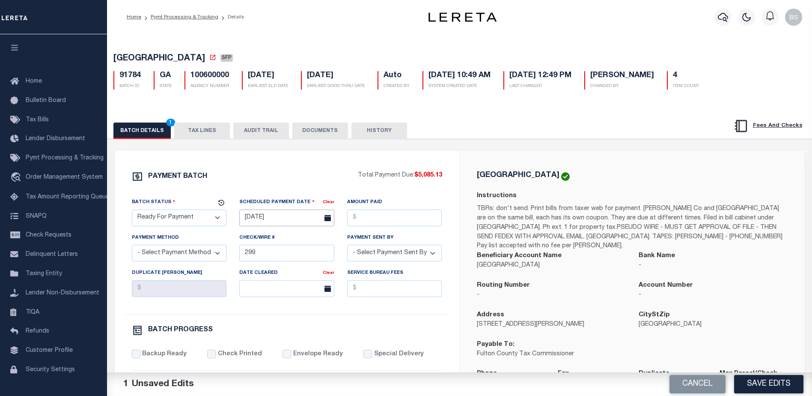
click at [260, 218] on input "[DATE]" at bounding box center [286, 217] width 95 height 17
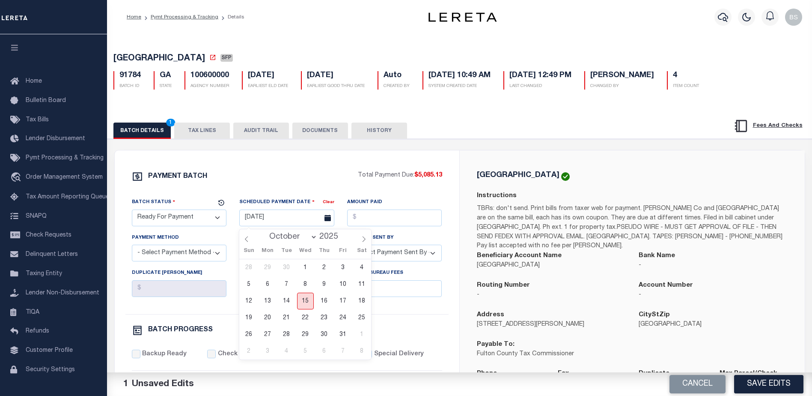
click at [307, 302] on span "15" at bounding box center [305, 300] width 17 height 17
type input "[DATE]"
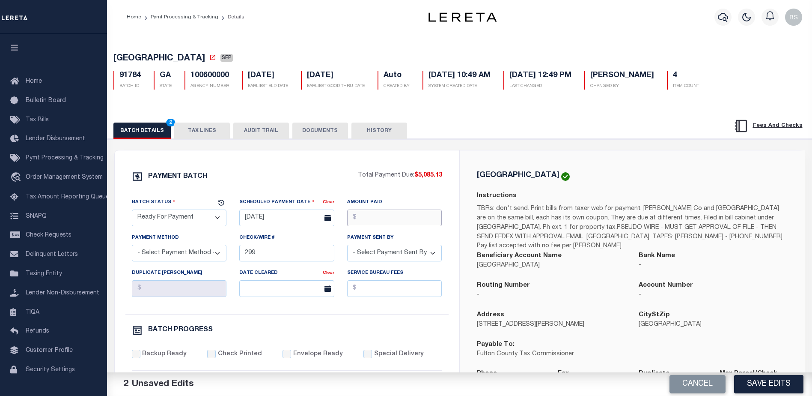
drag, startPoint x: 376, startPoint y: 221, endPoint x: 387, endPoint y: 202, distance: 21.8
click at [378, 219] on input "Amount Paid" at bounding box center [394, 217] width 95 height 17
type input "$5,085.13"
click at [197, 257] on select "- Select Payment Method - ACH Certified Check Check Direct Deposit Wire Transfer" at bounding box center [179, 253] width 95 height 17
select select "CHK"
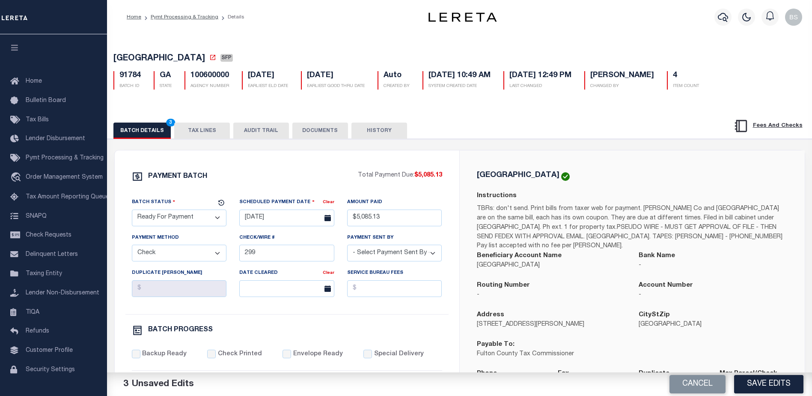
click at [132, 247] on select "- Select Payment Method - ACH Certified Check Check Direct Deposit Wire Transfer" at bounding box center [179, 253] width 95 height 17
click at [294, 260] on input "299" at bounding box center [286, 253] width 95 height 17
type input "2"
click at [415, 257] on select "- Select Payment Sent By - Aakash Patel Abdul Muzain Adams, Pamela S Adhikary R…" at bounding box center [394, 253] width 95 height 17
select select "[PERSON_NAME]"
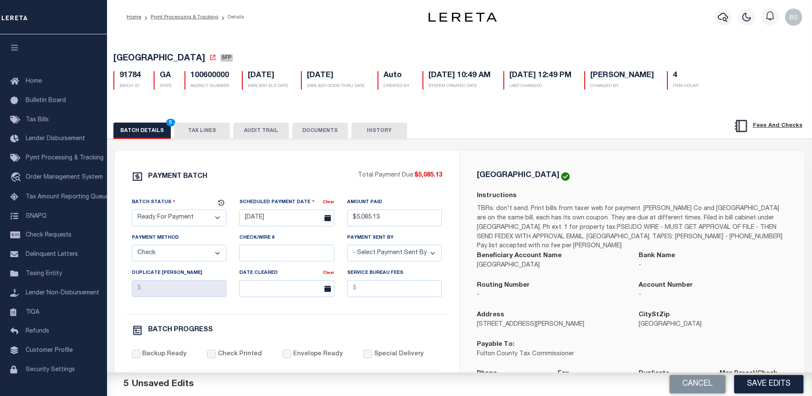
click at [413, 255] on select "- Select Payment Sent By - Aakash Patel Abdul Muzain Adams, Pamela S Adhikary R…" at bounding box center [394, 253] width 95 height 17
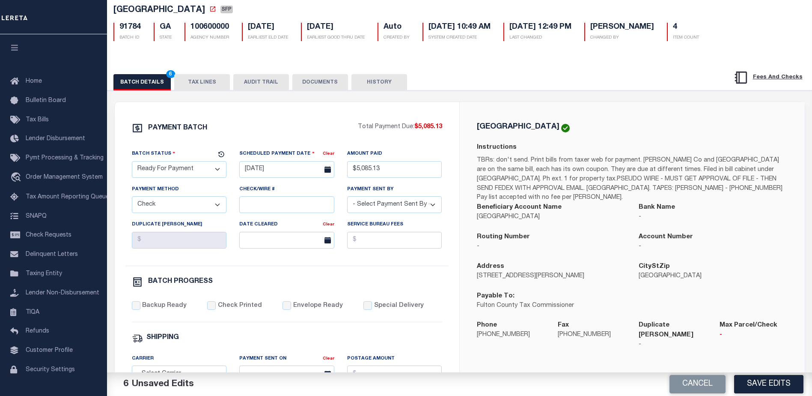
scroll to position [86, 0]
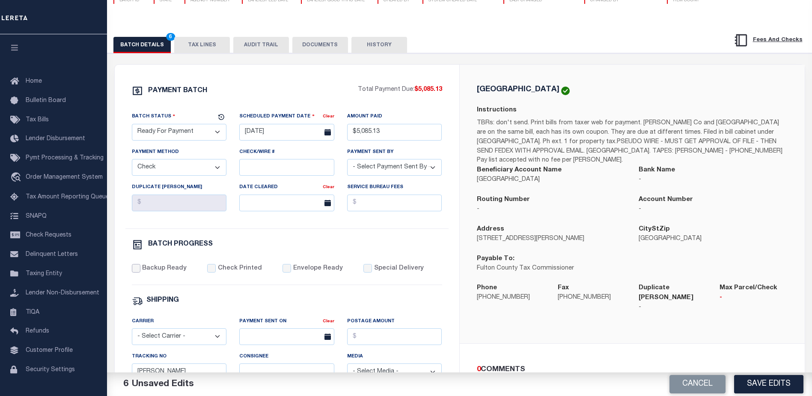
click at [138, 272] on input "Backup Ready" at bounding box center [136, 268] width 9 height 9
checkbox input "true"
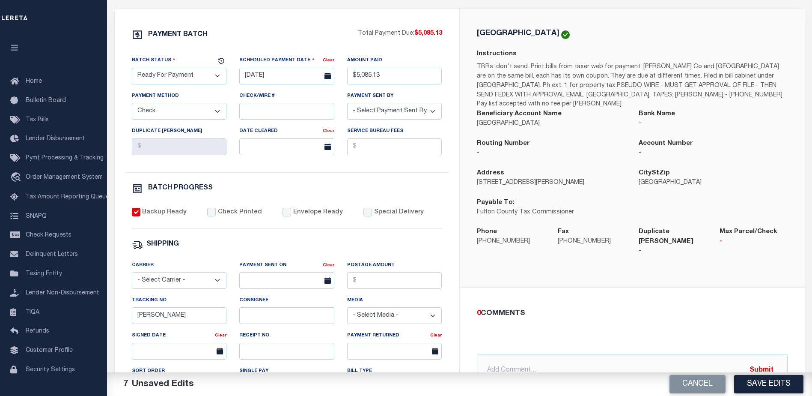
scroll to position [171, 0]
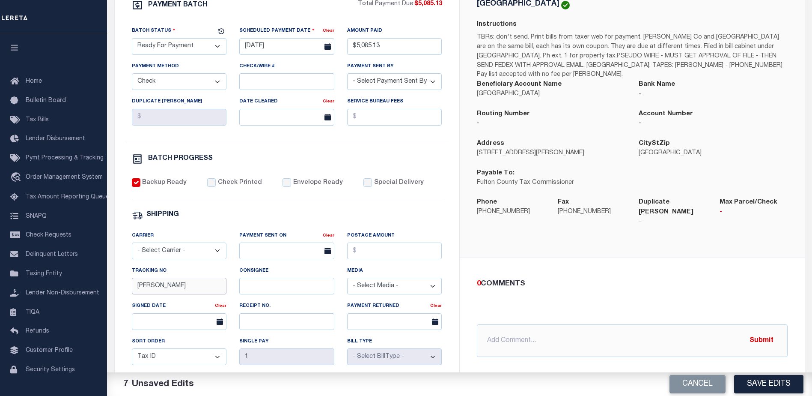
click at [203, 294] on input "[PERSON_NAME]" at bounding box center [179, 286] width 95 height 17
type input "B"
click at [546, 340] on input "text" at bounding box center [632, 340] width 311 height 33
type input "10/15/25 - Tax bills sent to printer 414"
click at [766, 332] on button "Submit" at bounding box center [761, 340] width 35 height 18
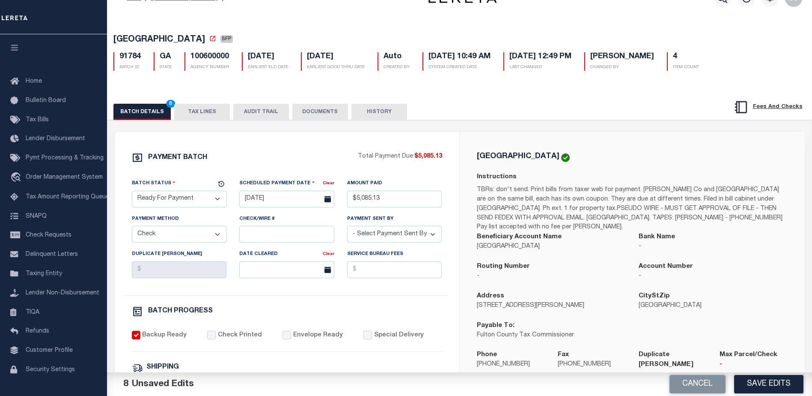
scroll to position [0, 0]
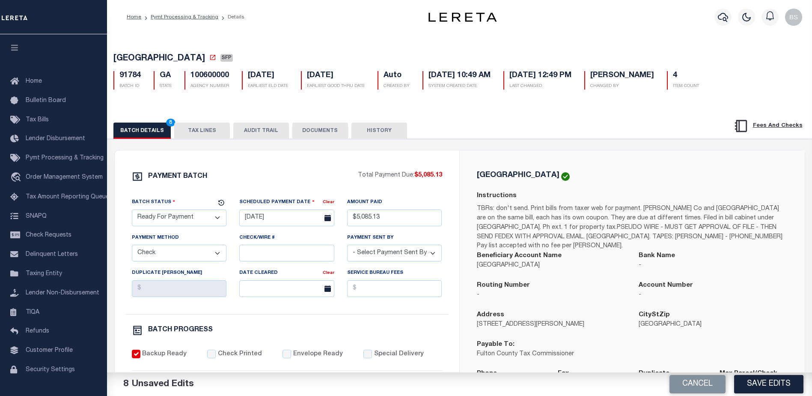
click at [191, 131] on button "TAX LINES" at bounding box center [202, 130] width 56 height 16
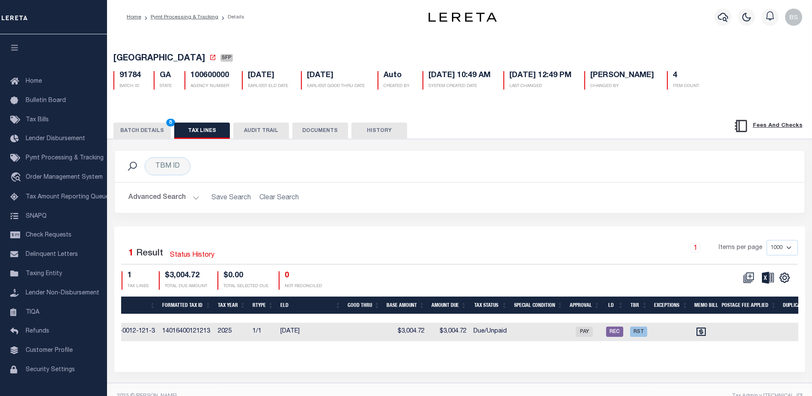
scroll to position [0, 370]
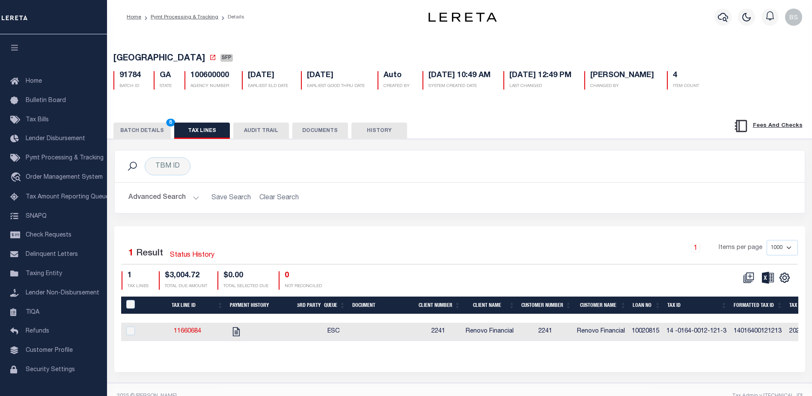
click at [147, 135] on button "BATCH DETAILS 8" at bounding box center [141, 130] width 57 height 16
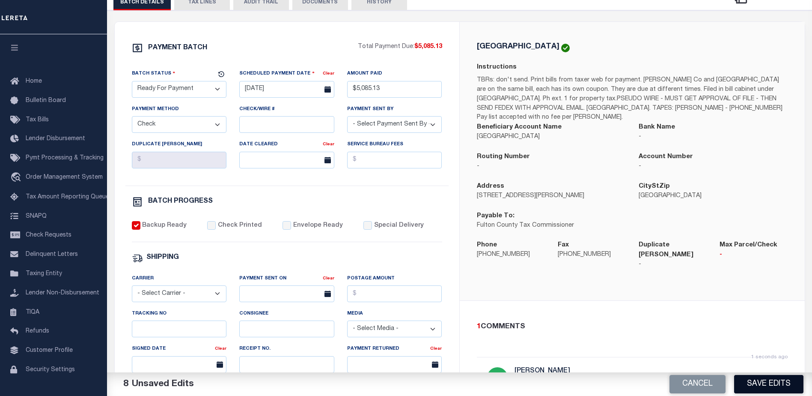
click at [790, 388] on button "Save Edits" at bounding box center [768, 384] width 69 height 18
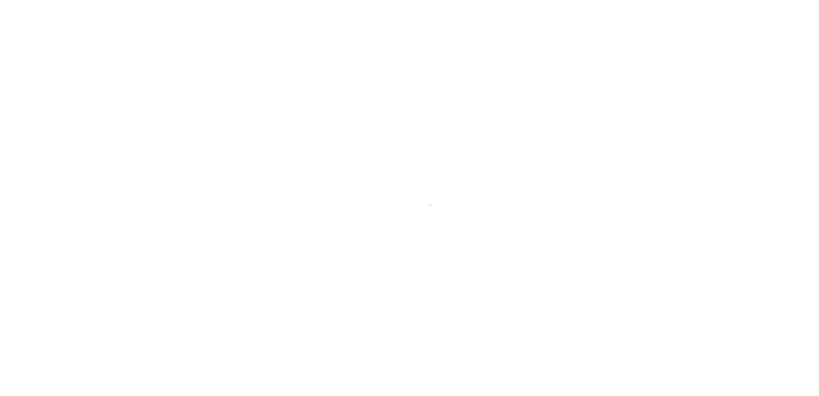
select select "1000"
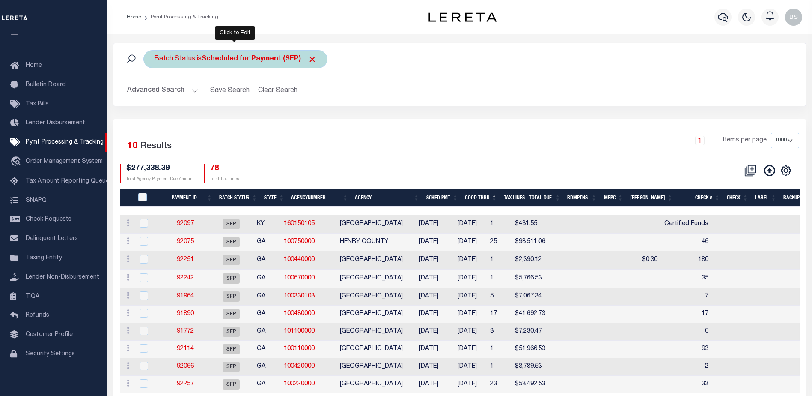
click at [266, 59] on b "Scheduled for Payment (SFP)" at bounding box center [259, 59] width 115 height 7
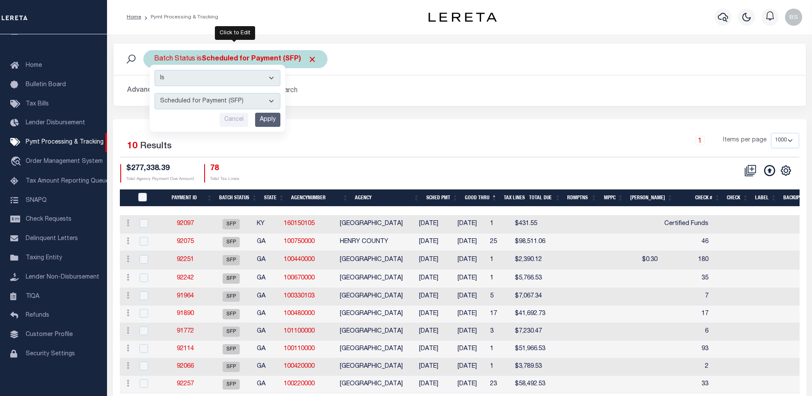
click at [270, 100] on select "Awaiting Funds (AWF) Cleared and Complete (CAC) New Check Needed (NCN) Payment …" at bounding box center [218, 101] width 126 height 16
select select "RFP"
click at [155, 93] on select "Awaiting Funds (AWF) Cleared and Complete (CAC) New Check Needed (NCN) Payment …" at bounding box center [218, 101] width 126 height 16
click at [271, 116] on input "Apply" at bounding box center [267, 120] width 25 height 14
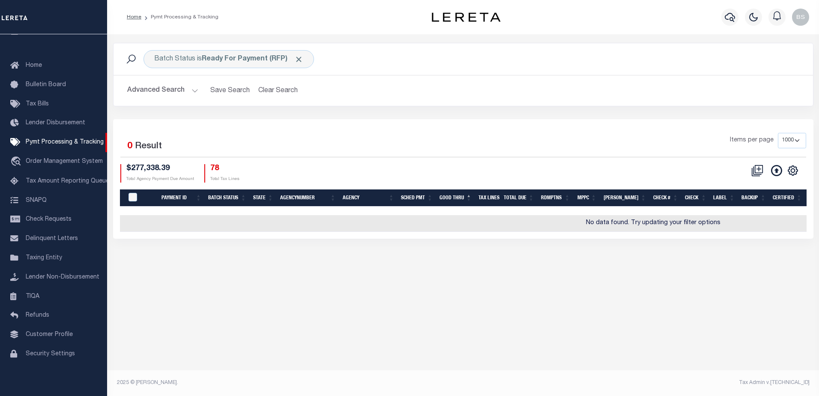
click at [191, 89] on button "Advanced Search" at bounding box center [162, 90] width 71 height 17
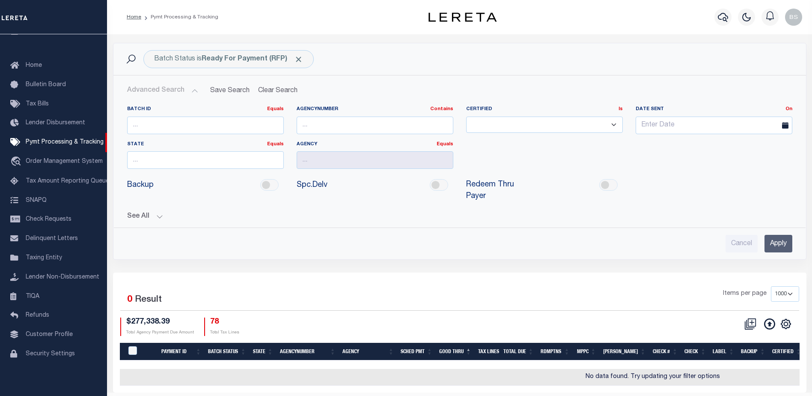
click at [162, 212] on button "See All" at bounding box center [459, 216] width 665 height 8
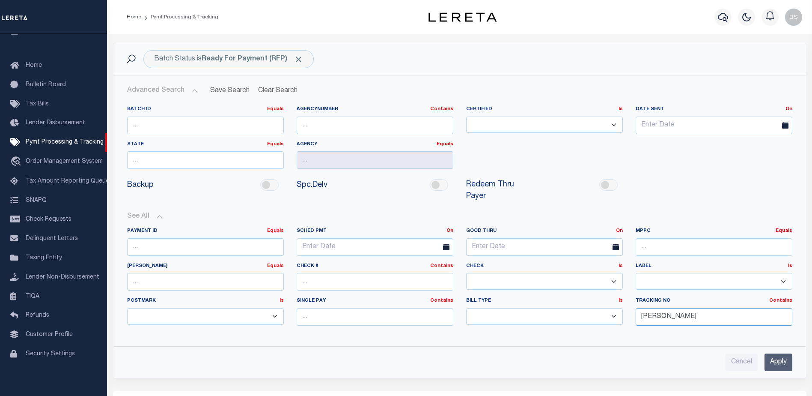
drag, startPoint x: 715, startPoint y: 309, endPoint x: 722, endPoint y: 305, distance: 7.9
click at [718, 308] on input "[PERSON_NAME]" at bounding box center [714, 317] width 157 height 18
type input "B"
click at [786, 354] on input "Apply" at bounding box center [779, 362] width 28 height 18
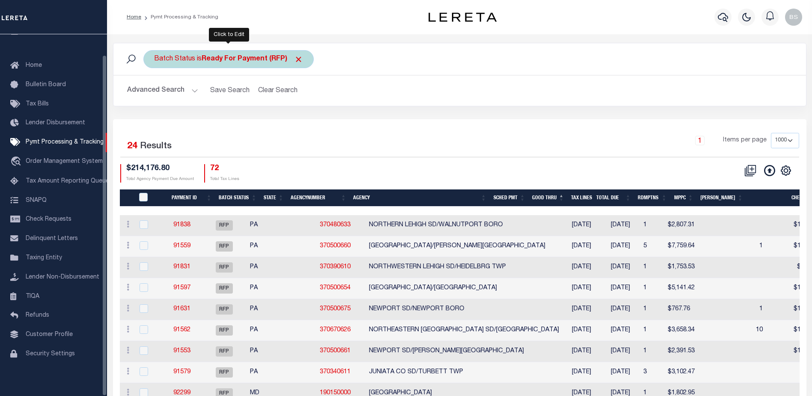
click at [240, 60] on b "Ready For Payment (RFP)" at bounding box center [252, 59] width 101 height 7
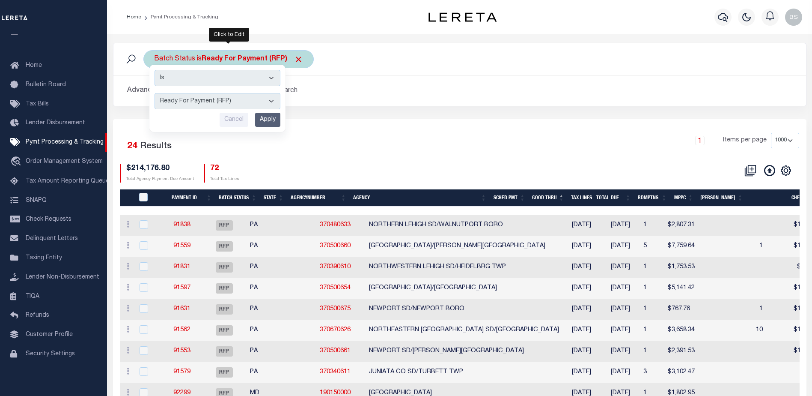
click at [273, 102] on select "Awaiting Funds (AWF) Cleared and Complete (CAC) New Check Needed (NCN) Payment …" at bounding box center [218, 101] width 126 height 16
select select "RFF"
click at [155, 93] on select "Awaiting Funds (AWF) Cleared and Complete (CAC) New Check Needed (NCN) Payment …" at bounding box center [218, 101] width 126 height 16
click at [266, 113] on input "Apply" at bounding box center [267, 120] width 25 height 14
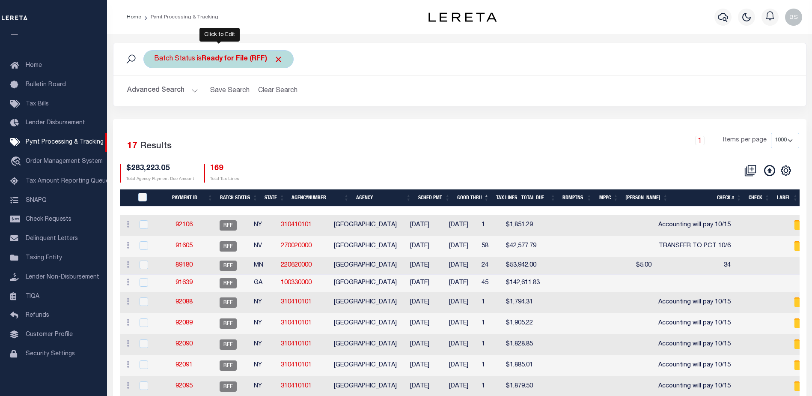
click at [246, 60] on b "Ready for File (RFF)" at bounding box center [242, 59] width 81 height 7
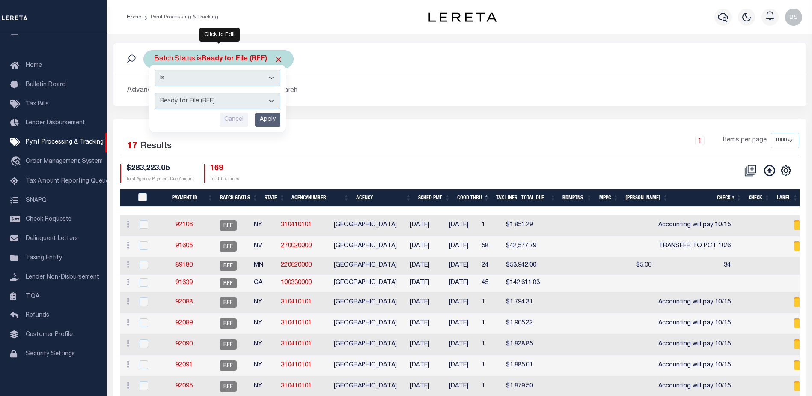
click at [276, 98] on select "Awaiting Funds (AWF) Cleared and Complete (CAC) New Check Needed (NCN) Payment …" at bounding box center [218, 101] width 126 height 16
select select "RFW"
click at [155, 93] on select "Awaiting Funds (AWF) Cleared and Complete (CAC) New Check Needed (NCN) Payment …" at bounding box center [218, 101] width 126 height 16
click at [259, 119] on input "Apply" at bounding box center [267, 120] width 25 height 14
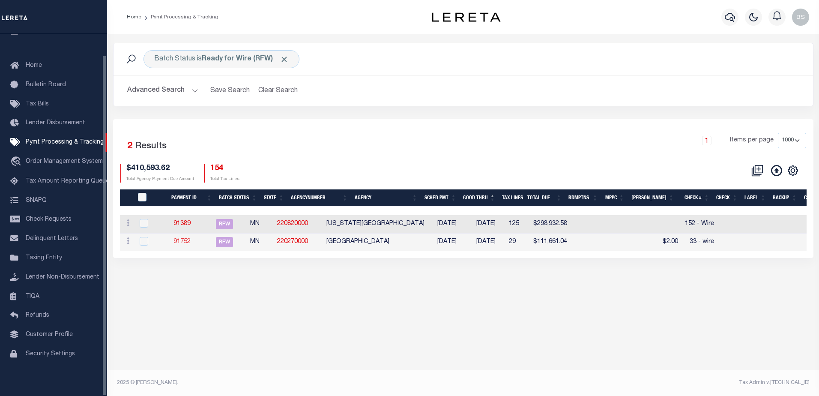
click at [189, 240] on link "91752" at bounding box center [181, 242] width 17 height 6
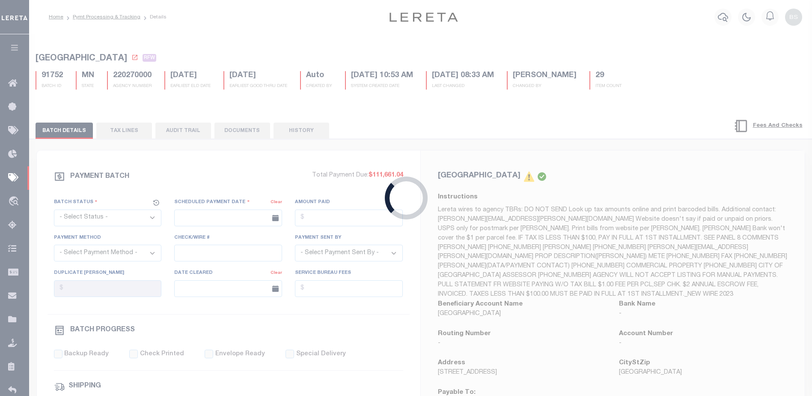
select select "RFW"
type input "[DATE]"
type input "$111,661.04"
select select "TRA"
type input "33 - wire"
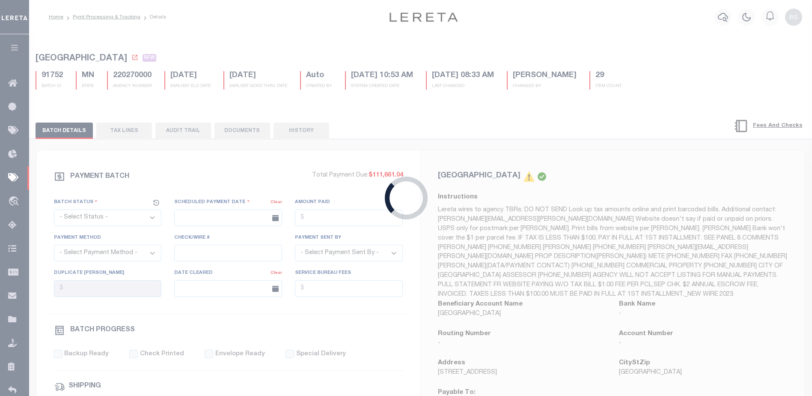
select select "[PERSON_NAME]"
type input "N"
radio input "true"
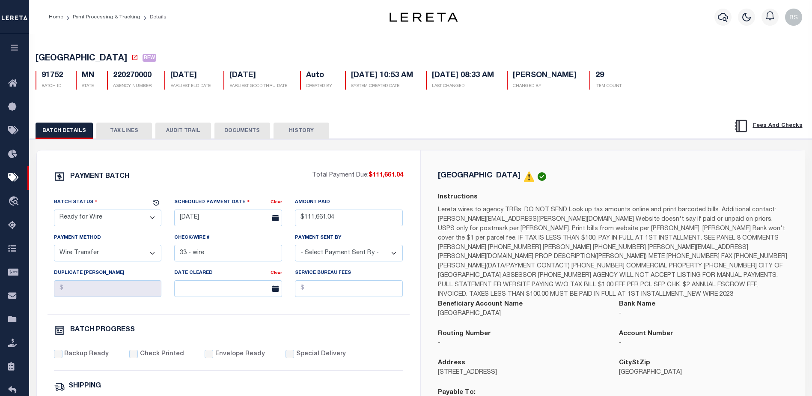
click at [120, 129] on button "TAX LINES" at bounding box center [124, 130] width 56 height 16
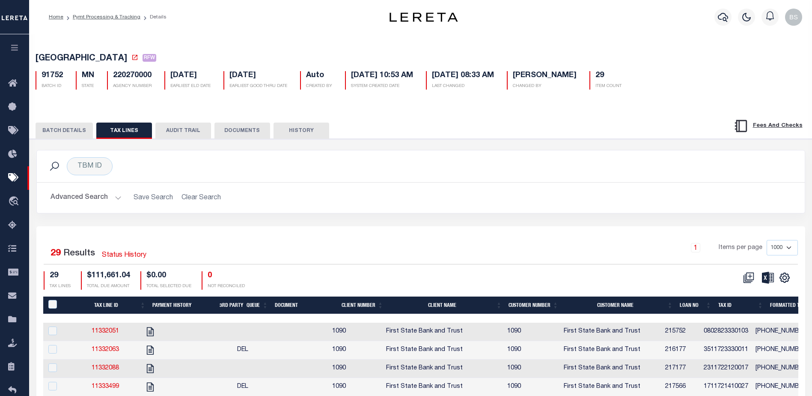
click at [59, 128] on button "BATCH DETAILS" at bounding box center [64, 130] width 57 height 16
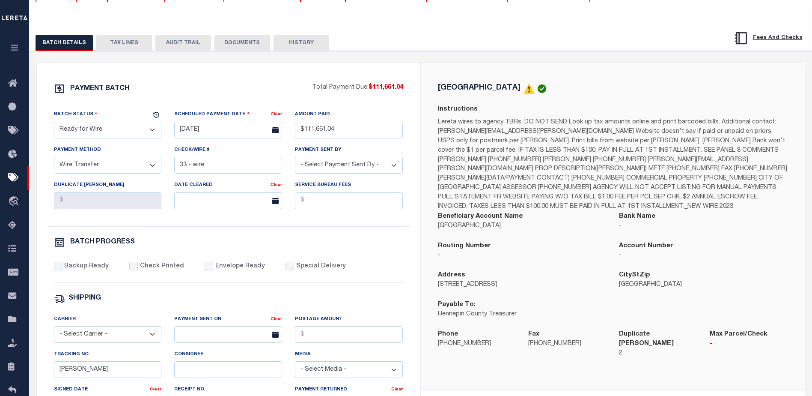
scroll to position [86, 0]
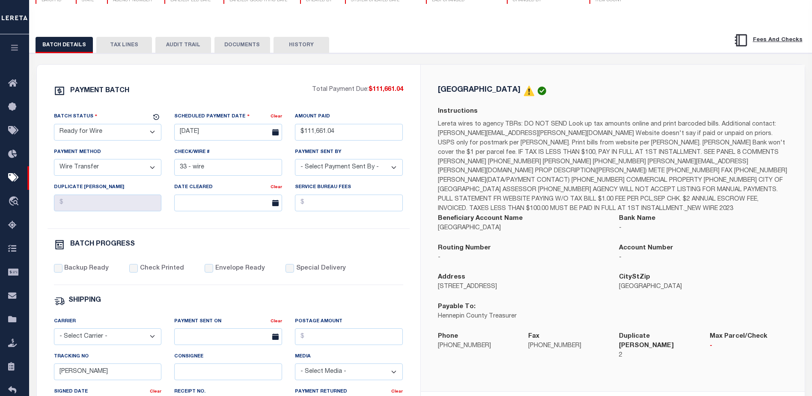
drag, startPoint x: 130, startPoint y: 47, endPoint x: 371, endPoint y: 87, distance: 244.9
click at [130, 47] on button "TAX LINES" at bounding box center [124, 45] width 56 height 16
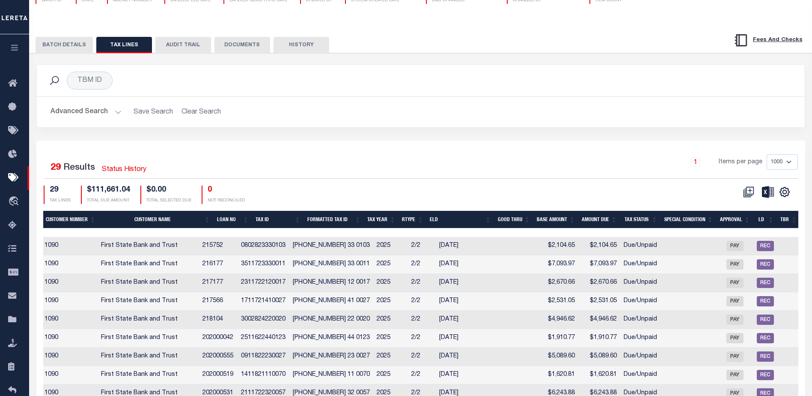
scroll to position [0, 0]
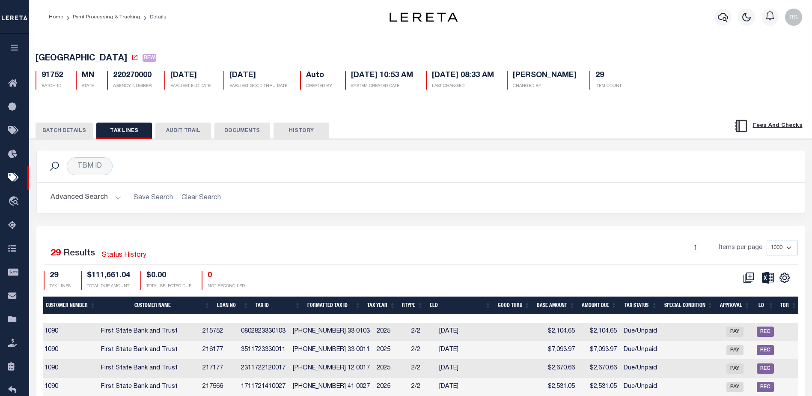
click at [39, 130] on button "BATCH DETAILS" at bounding box center [64, 130] width 57 height 16
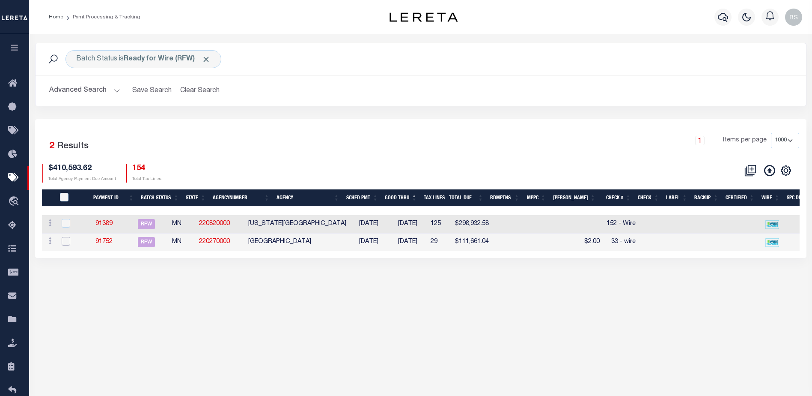
click at [66, 241] on input "checkbox" at bounding box center [66, 241] width 9 height 9
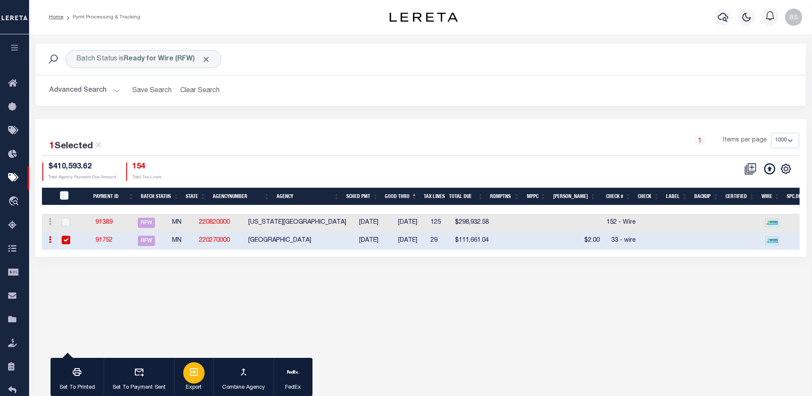
click at [197, 379] on div "button" at bounding box center [193, 372] width 21 height 21
click at [65, 241] on input "checkbox" at bounding box center [66, 240] width 9 height 9
checkbox input "false"
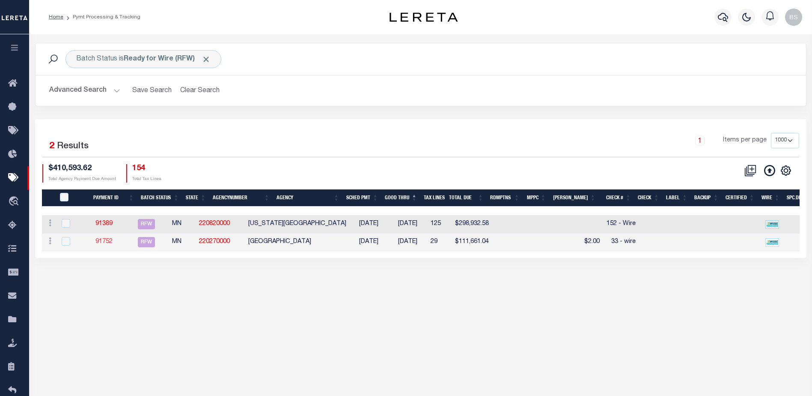
click at [113, 245] on link "91752" at bounding box center [103, 242] width 17 height 6
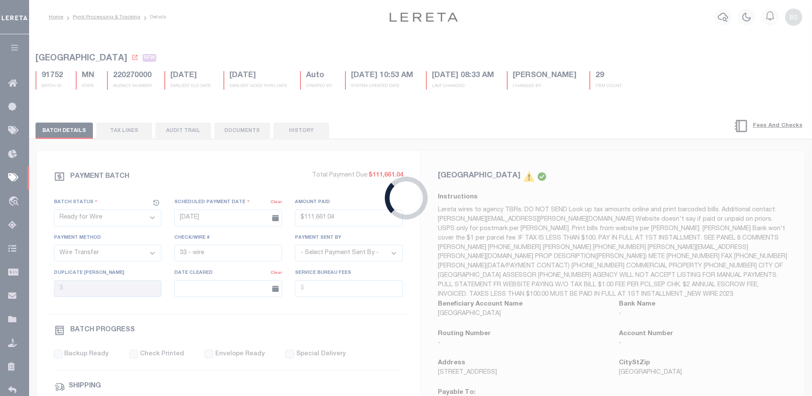
type input "$111,661.04"
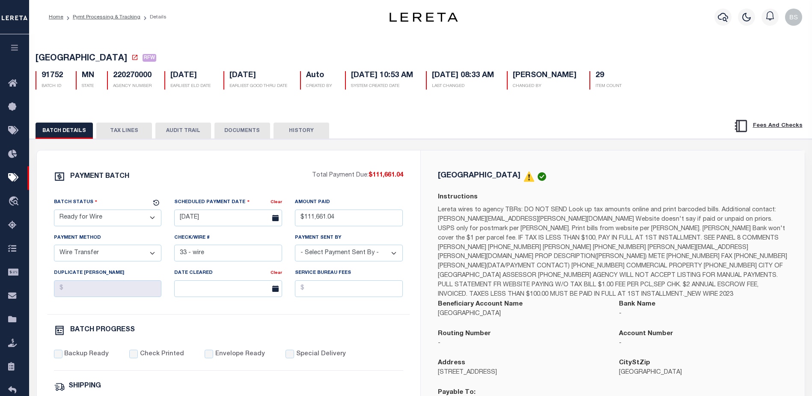
click at [245, 131] on button "DOCUMENTS" at bounding box center [243, 130] width 56 height 16
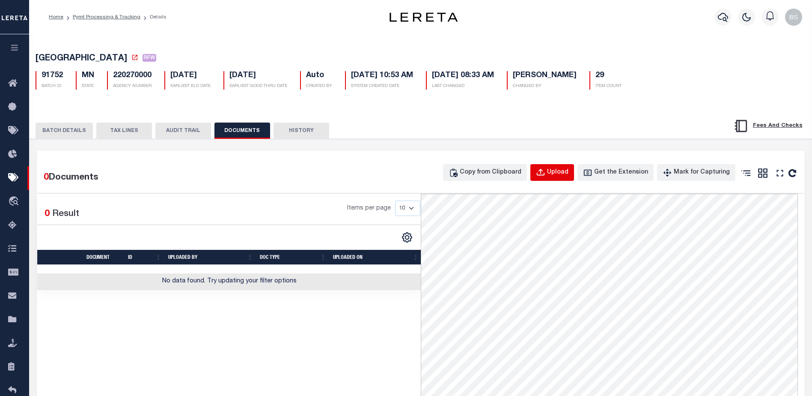
click at [563, 176] on div "Upload" at bounding box center [557, 172] width 21 height 9
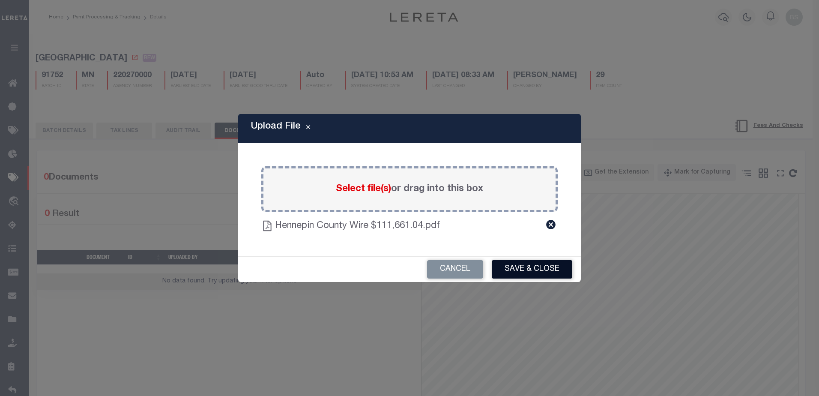
click at [560, 268] on button "Save & Close" at bounding box center [532, 269] width 81 height 18
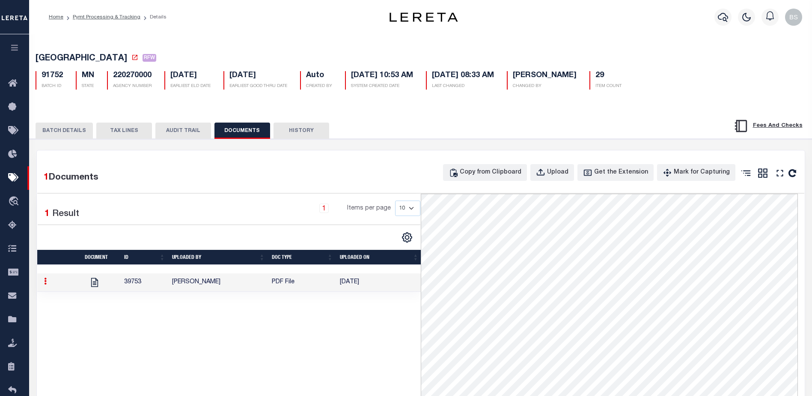
click at [57, 137] on button "BATCH DETAILS" at bounding box center [64, 130] width 57 height 16
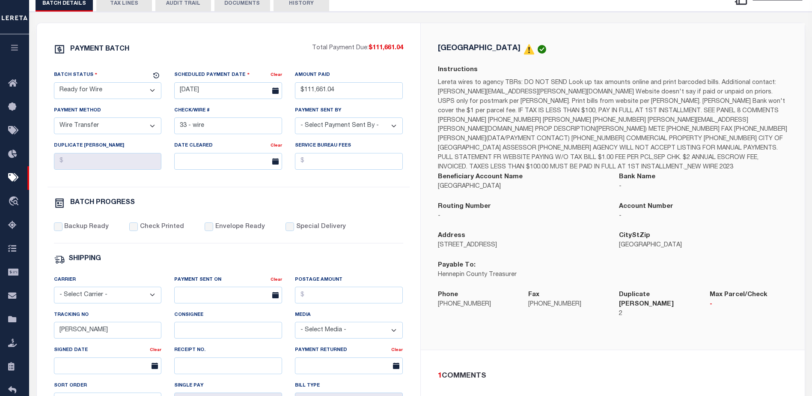
scroll to position [257, 0]
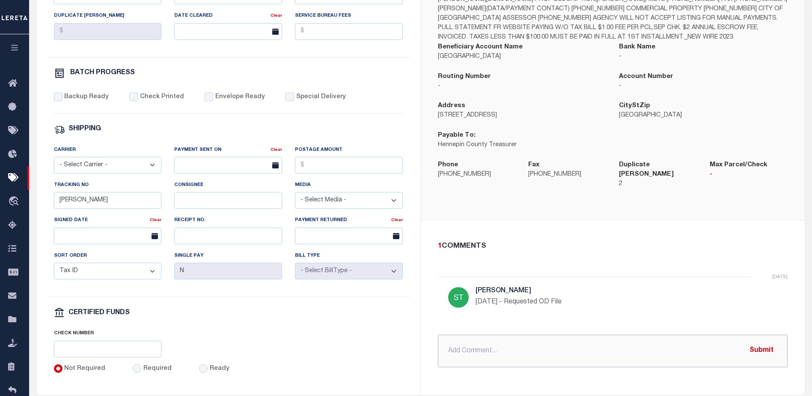
click at [476, 334] on input "text" at bounding box center [613, 350] width 350 height 33
type input "[DATE] - Submitted wire packet, moved to RFW-BStarek"
click at [770, 342] on button "Submit" at bounding box center [761, 351] width 35 height 18
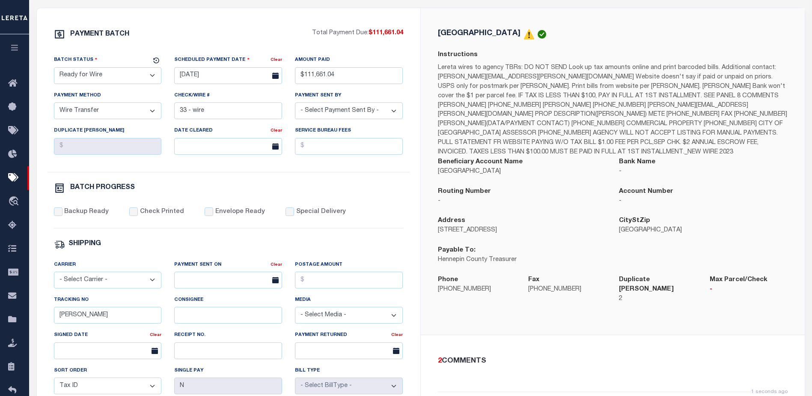
scroll to position [48, 0]
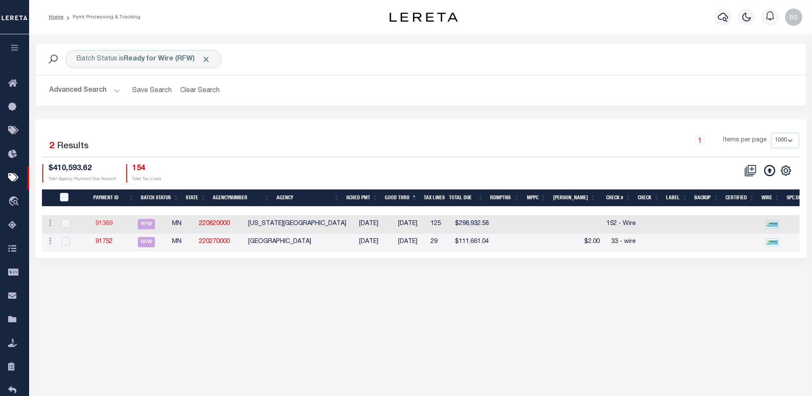
click at [113, 225] on link "91389" at bounding box center [103, 224] width 17 height 6
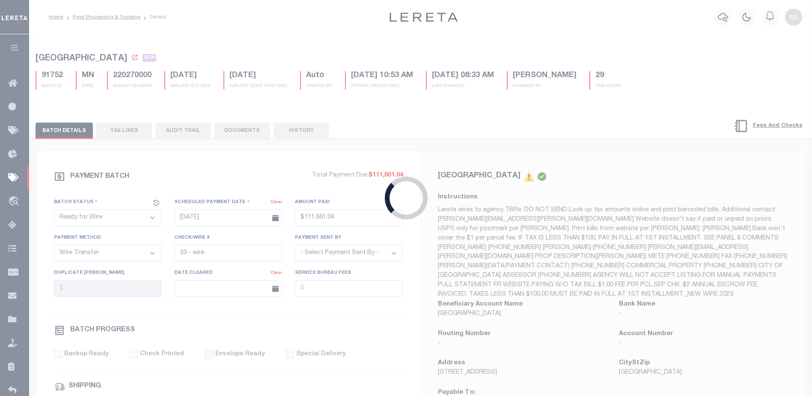
type input "$298,932.58"
type input "152 - Wire"
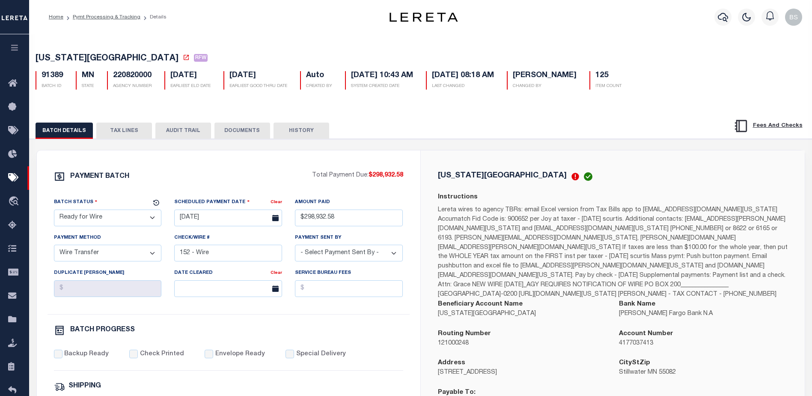
click at [130, 130] on button "TAX LINES" at bounding box center [124, 130] width 56 height 16
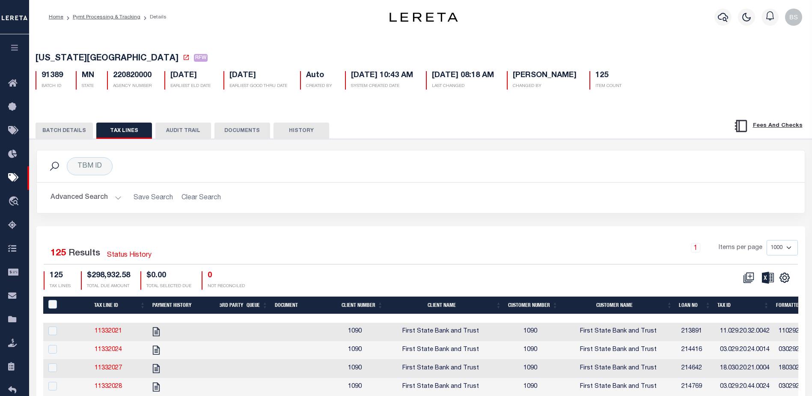
click at [58, 131] on button "BATCH DETAILS" at bounding box center [64, 130] width 57 height 16
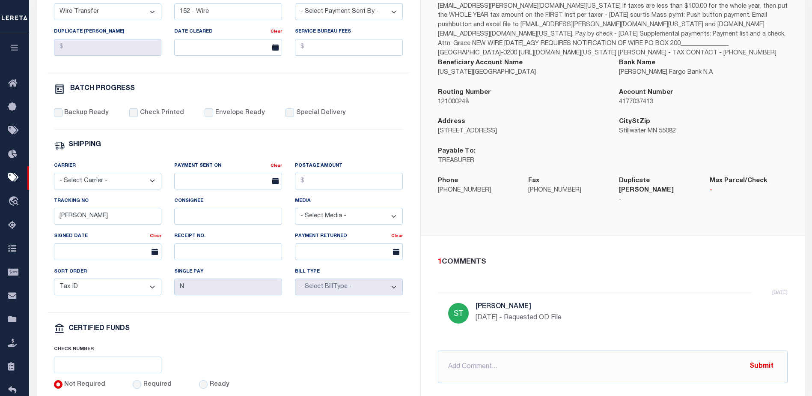
scroll to position [300, 0]
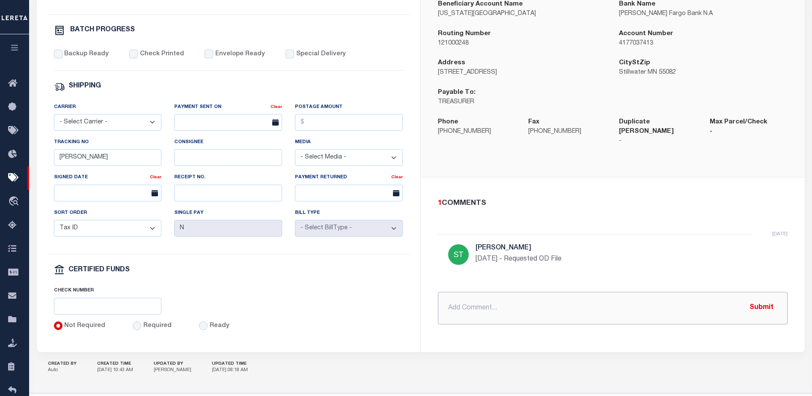
drag, startPoint x: 492, startPoint y: 297, endPoint x: 500, endPoint y: 297, distance: 7.3
click at [493, 297] on input "text" at bounding box center [613, 308] width 350 height 33
type input "[DATE] - Submitted wire packet - moved to RFW - BStarek"
click at [762, 299] on button "Submit" at bounding box center [761, 308] width 35 height 18
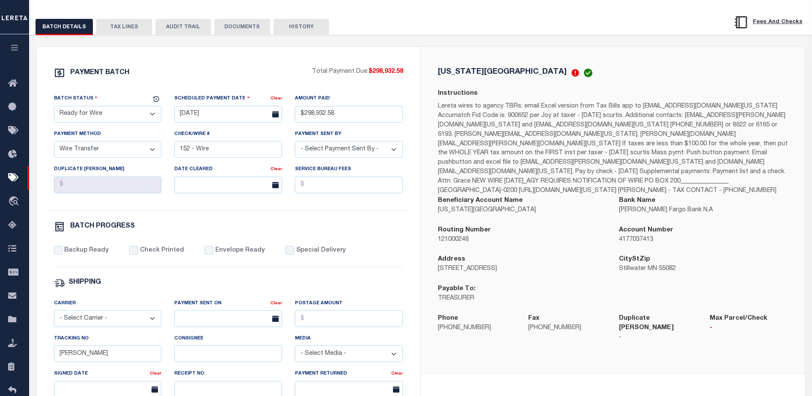
scroll to position [43, 0]
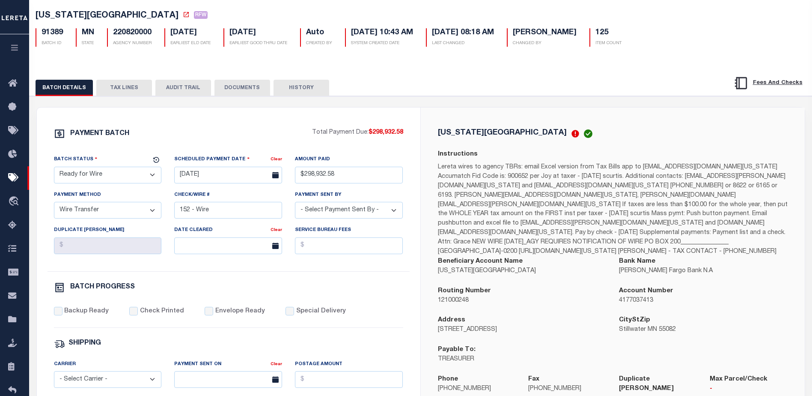
click at [250, 90] on button "DOCUMENTS" at bounding box center [243, 88] width 56 height 16
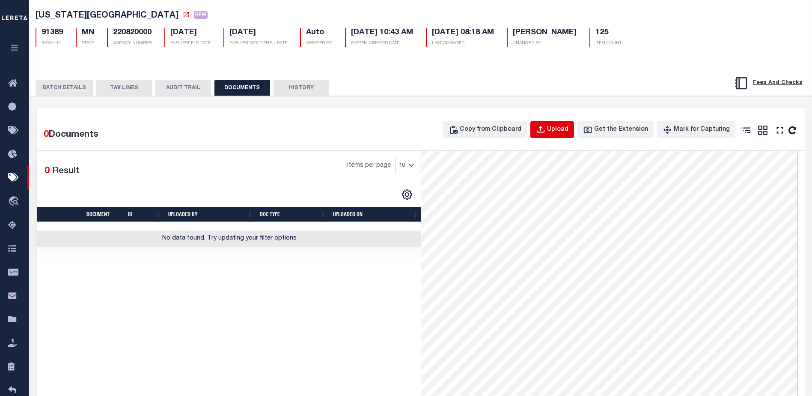
click at [546, 131] on icon "button" at bounding box center [540, 129] width 9 height 9
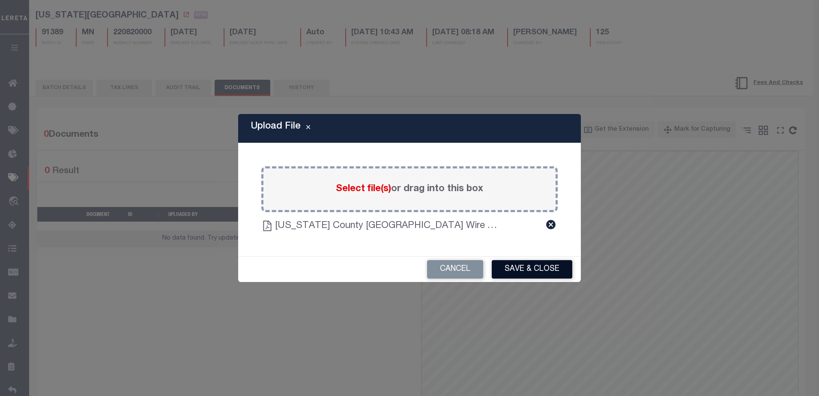
click at [538, 271] on button "Save & Close" at bounding box center [532, 269] width 81 height 18
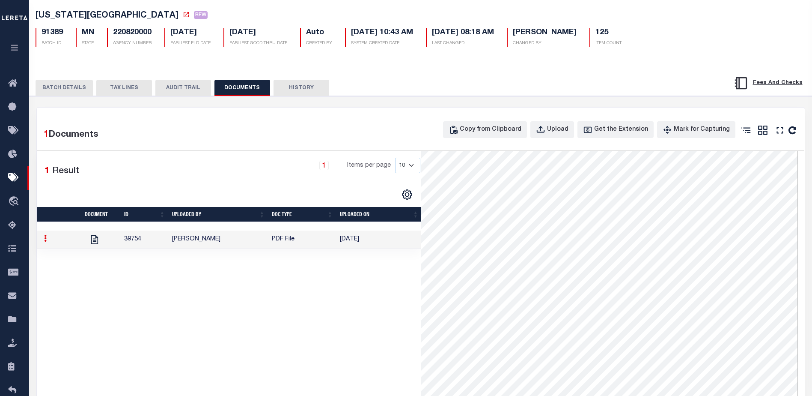
click at [62, 81] on button "BATCH DETAILS" at bounding box center [64, 88] width 57 height 16
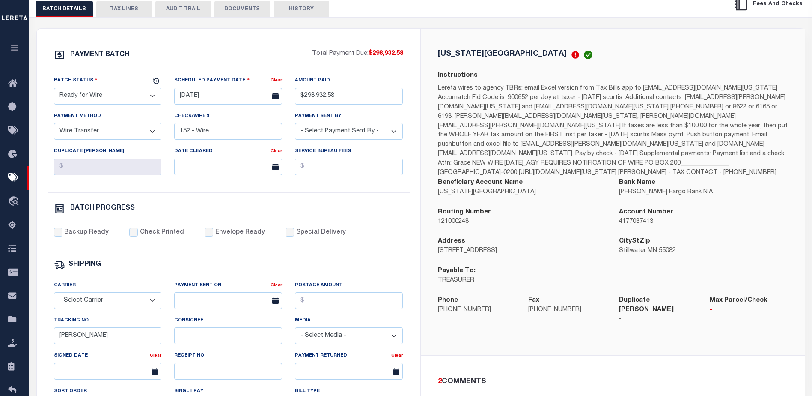
scroll to position [128, 0]
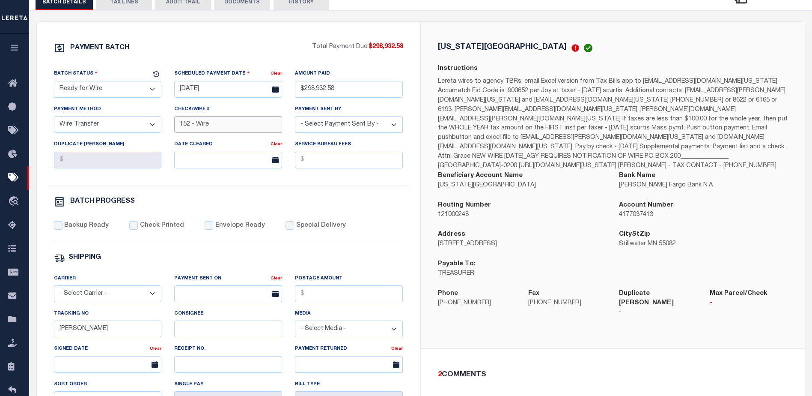
click at [251, 131] on input "152 - Wire" at bounding box center [228, 124] width 108 height 17
type input "1"
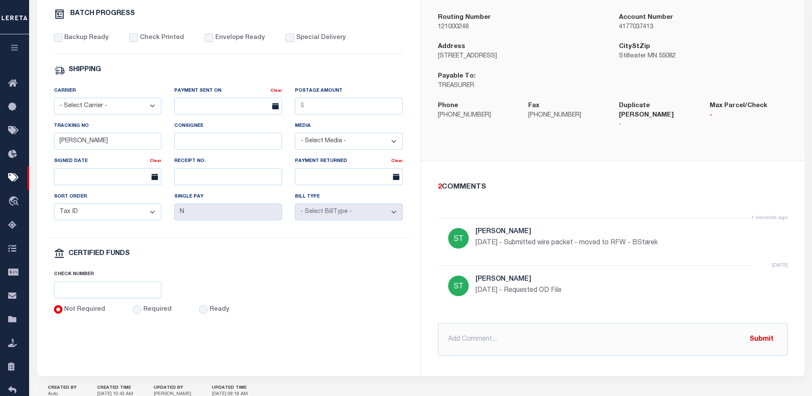
scroll to position [343, 0]
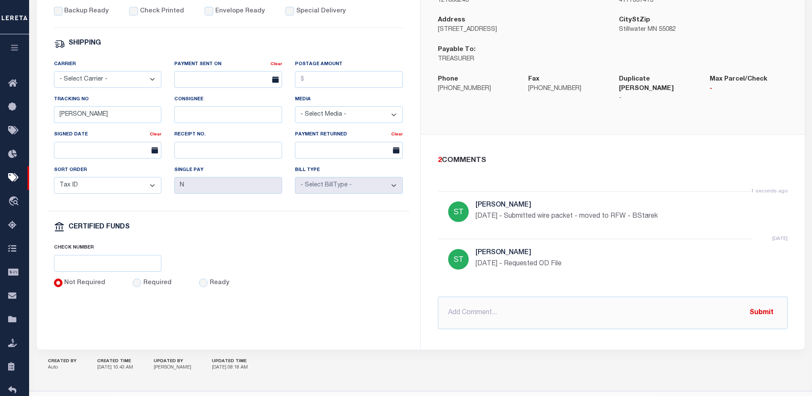
type input "Wire"
click at [291, 289] on div "Not Required Required Ready" at bounding box center [228, 283] width 349 height 10
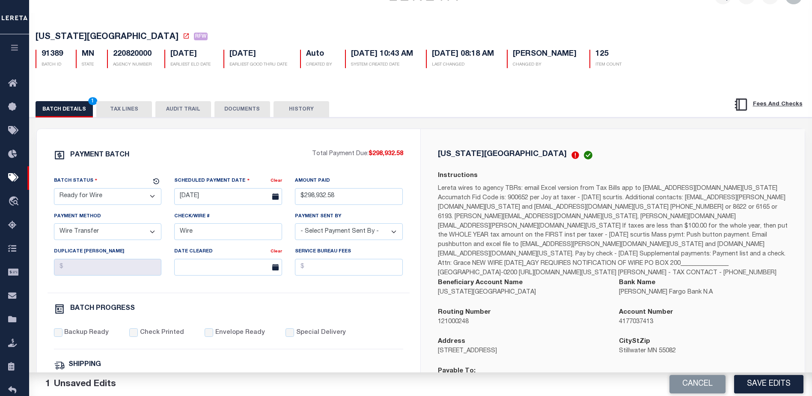
scroll to position [0, 0]
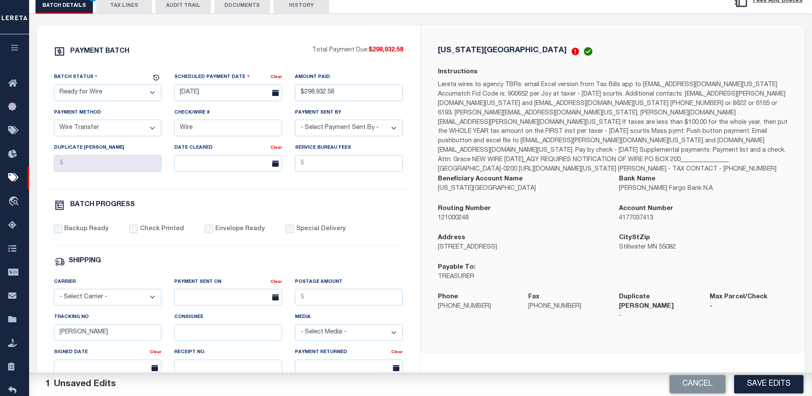
scroll to position [128, 0]
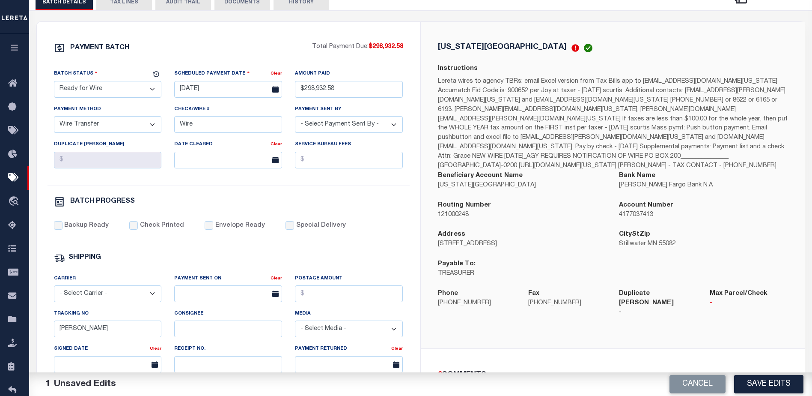
click at [758, 378] on button "Save Edits" at bounding box center [768, 384] width 69 height 18
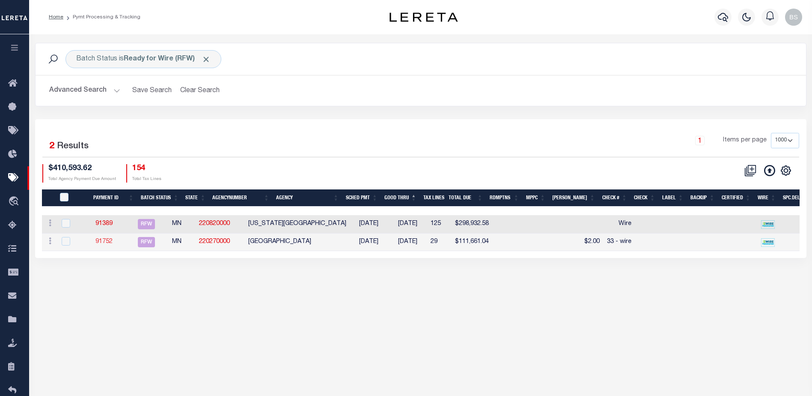
click at [113, 242] on link "91752" at bounding box center [103, 242] width 17 height 6
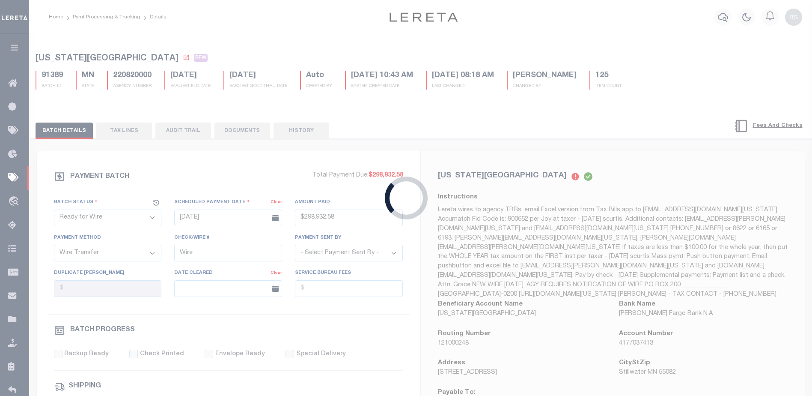
type input "$111,661.04"
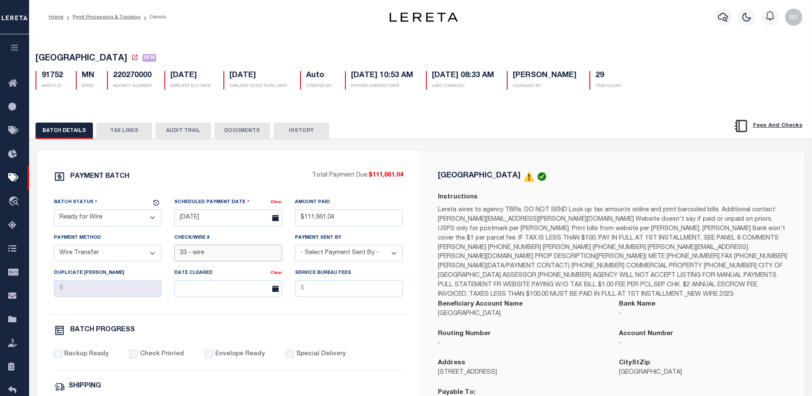
drag, startPoint x: 214, startPoint y: 257, endPoint x: 233, endPoint y: 241, distance: 25.6
click at [217, 254] on input "33 - wire" at bounding box center [228, 253] width 108 height 17
type input "3"
type input "Wire"
click at [626, 162] on div "[GEOGRAPHIC_DATA] Instructions Beneficiary Account Name [GEOGRAPHIC_DATA] Bank …" at bounding box center [613, 313] width 384 height 327
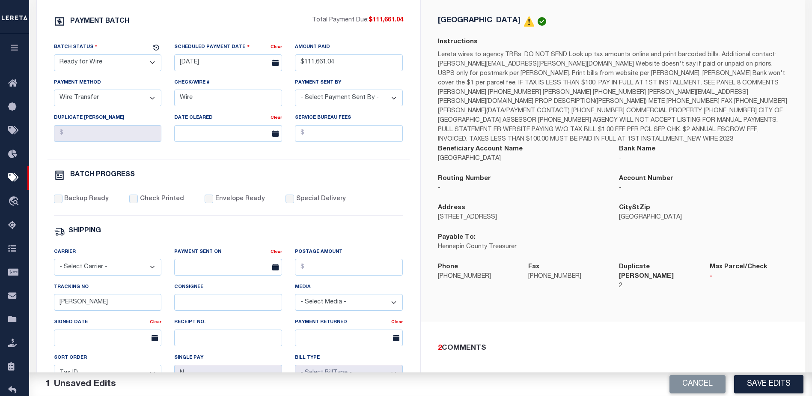
scroll to position [171, 0]
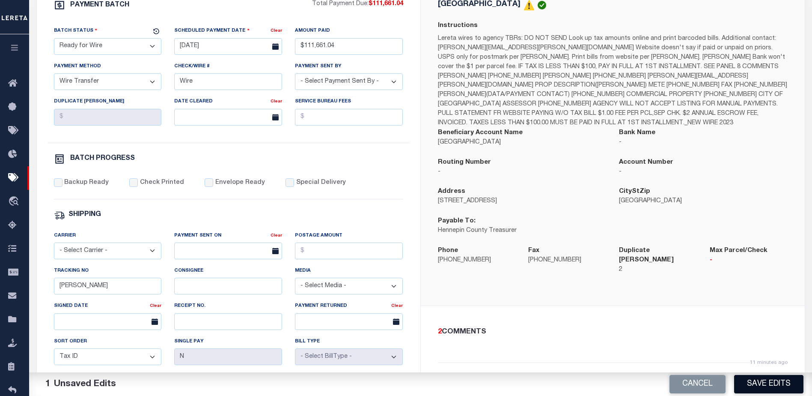
drag, startPoint x: 758, startPoint y: 388, endPoint x: 750, endPoint y: 373, distance: 16.7
click at [758, 387] on button "Save Edits" at bounding box center [768, 384] width 69 height 18
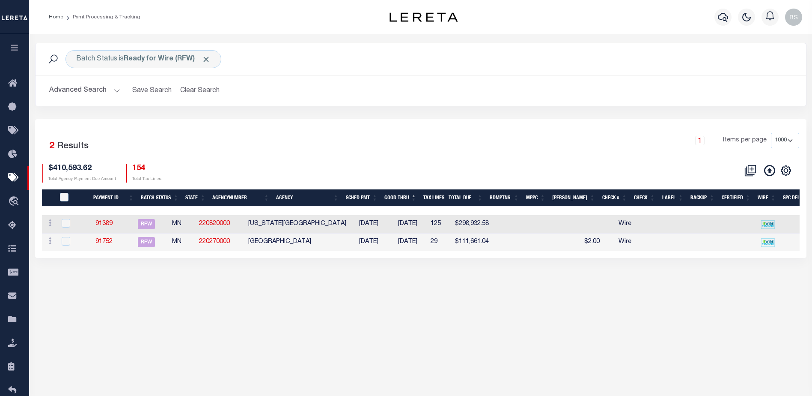
click at [106, 227] on link "91389" at bounding box center [103, 224] width 17 height 6
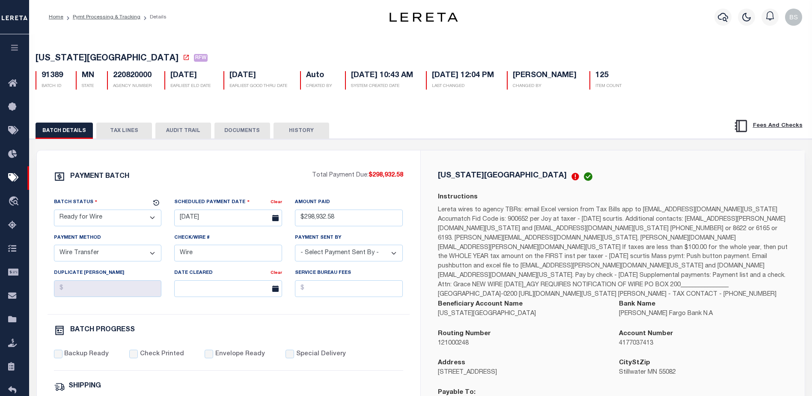
drag, startPoint x: 128, startPoint y: 133, endPoint x: 491, endPoint y: 131, distance: 363.6
click at [128, 133] on button "TAX LINES" at bounding box center [124, 130] width 56 height 16
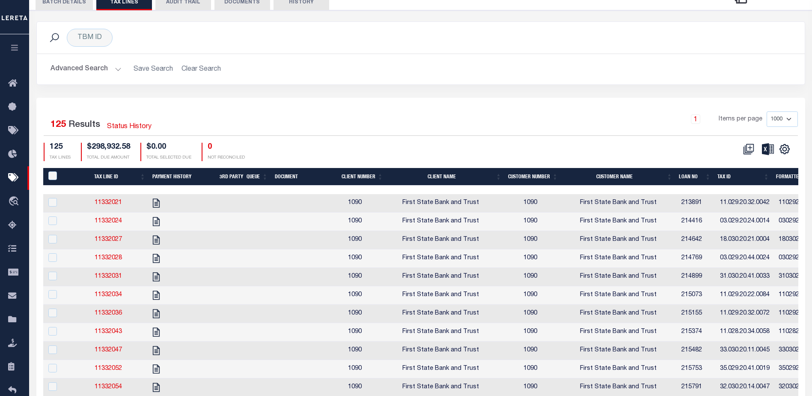
click at [59, 6] on button "BATCH DETAILS" at bounding box center [64, 2] width 57 height 16
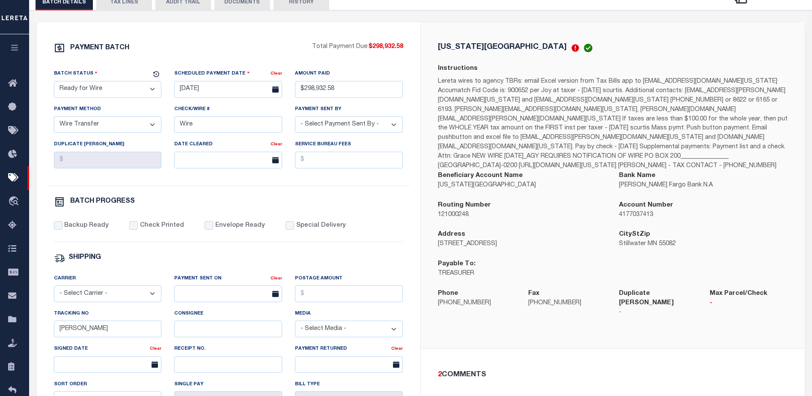
click at [127, 8] on button "TAX LINES" at bounding box center [124, 2] width 56 height 16
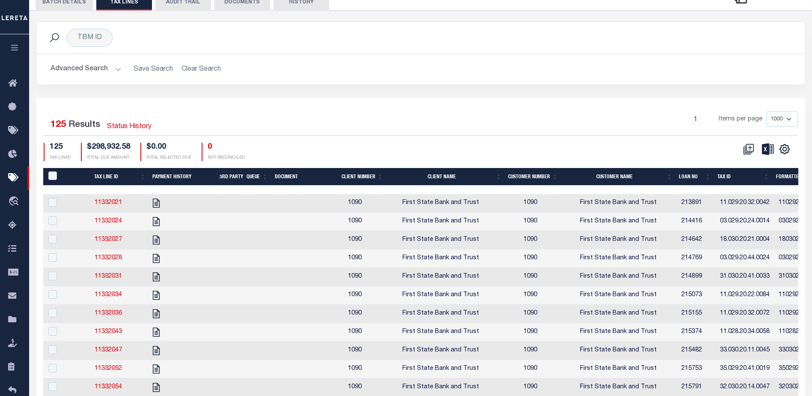
scroll to position [0, 123]
click at [62, 4] on button "BATCH DETAILS" at bounding box center [64, 2] width 57 height 16
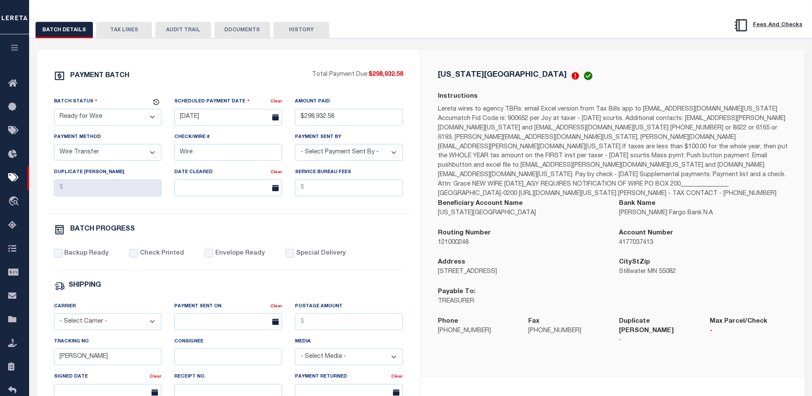
scroll to position [86, 0]
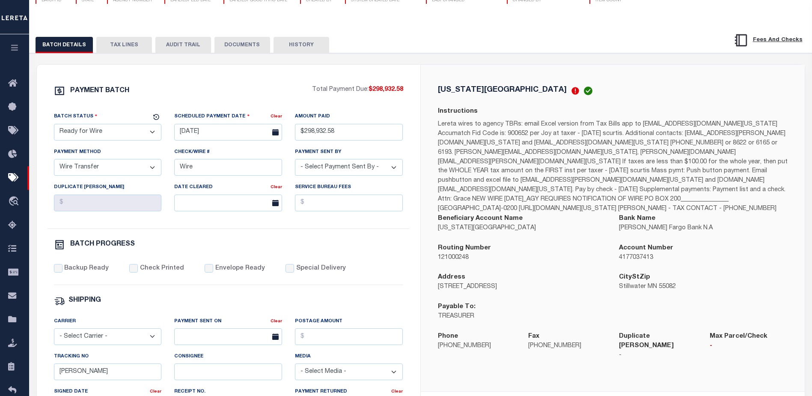
drag, startPoint x: 240, startPoint y: 43, endPoint x: 310, endPoint y: 45, distance: 69.9
click at [240, 43] on button "DOCUMENTS" at bounding box center [243, 45] width 56 height 16
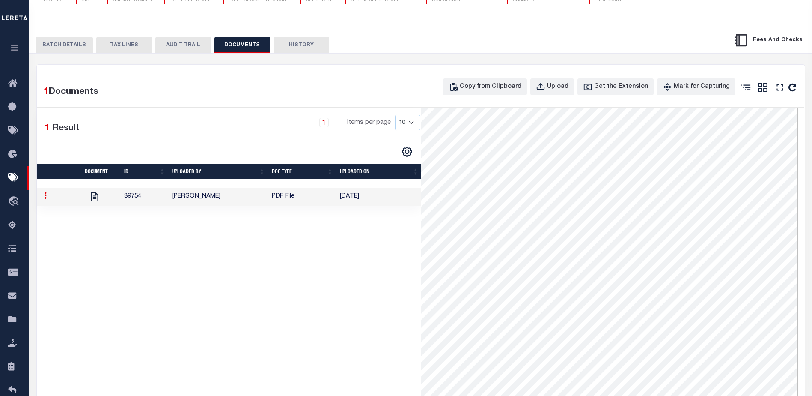
click at [51, 50] on button "BATCH DETAILS" at bounding box center [64, 45] width 57 height 16
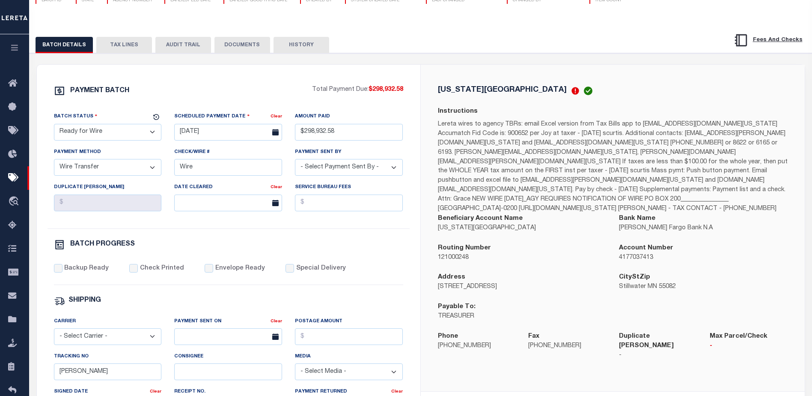
click at [510, 42] on div "BATCH DETAILS TAX LINES AUDIT TRAIL DOCUMENTS HISTORY" at bounding box center [367, 45] width 662 height 16
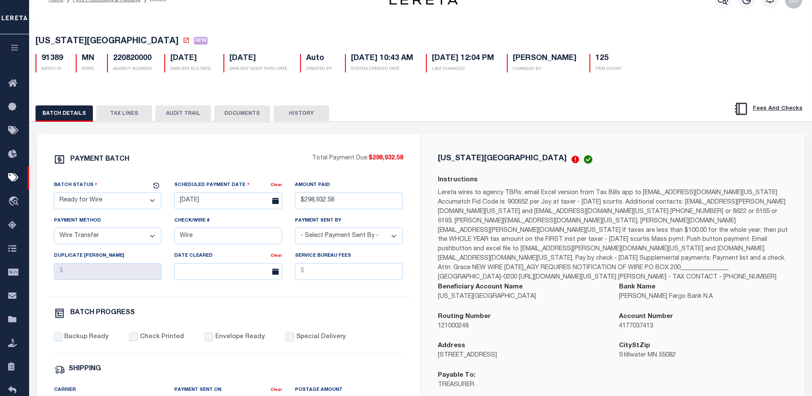
scroll to position [0, 0]
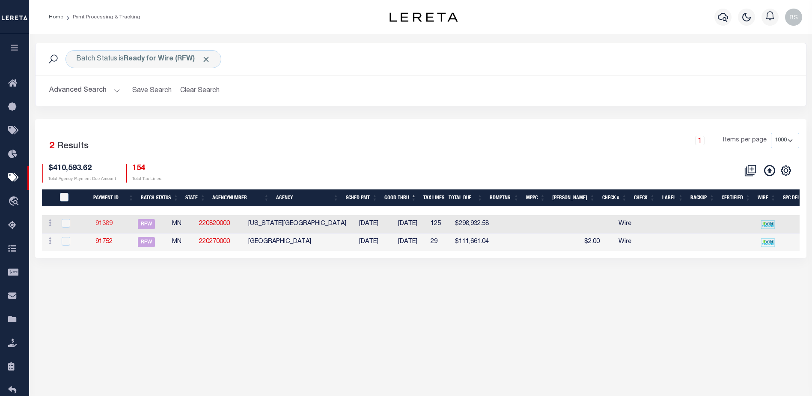
click at [109, 221] on link "91389" at bounding box center [103, 224] width 17 height 6
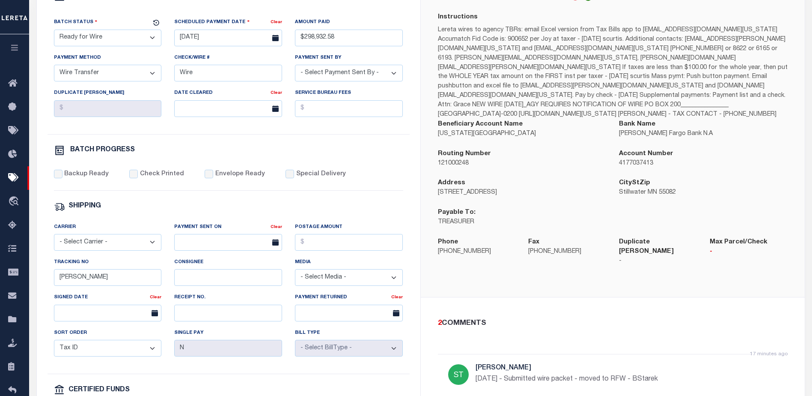
scroll to position [134, 0]
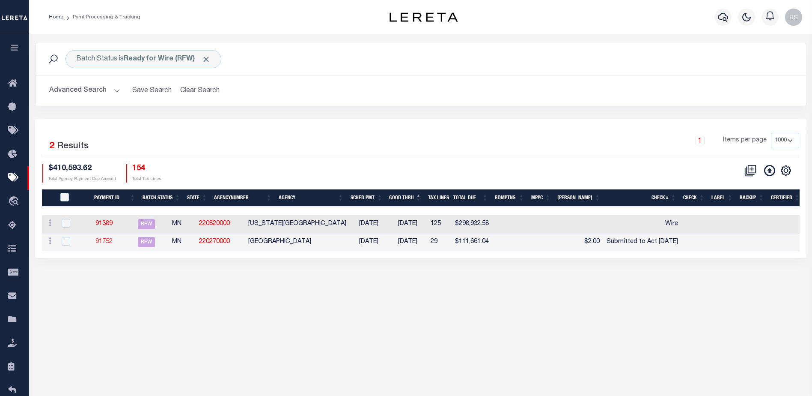
click at [113, 242] on link "91752" at bounding box center [103, 242] width 17 height 6
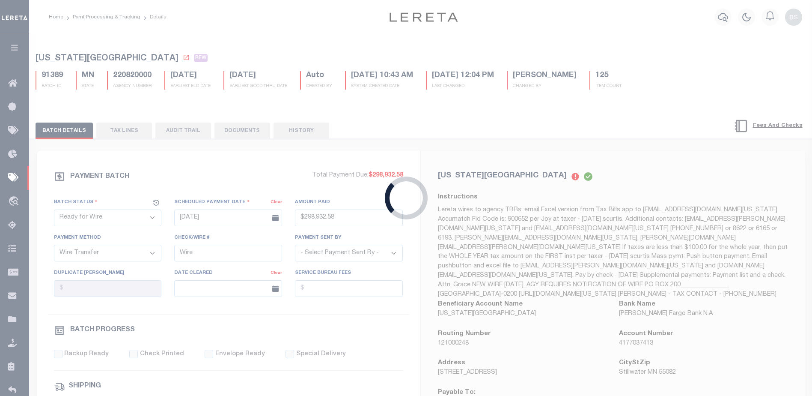
type input "$111,661.04"
type input "Submitted to Act [DATE]"
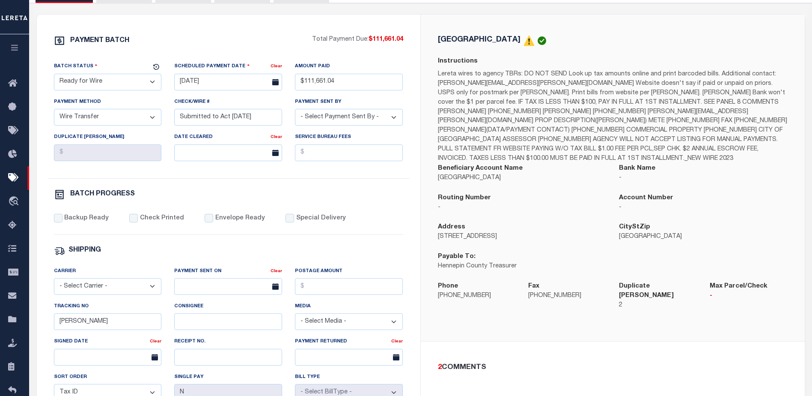
scroll to position [134, 0]
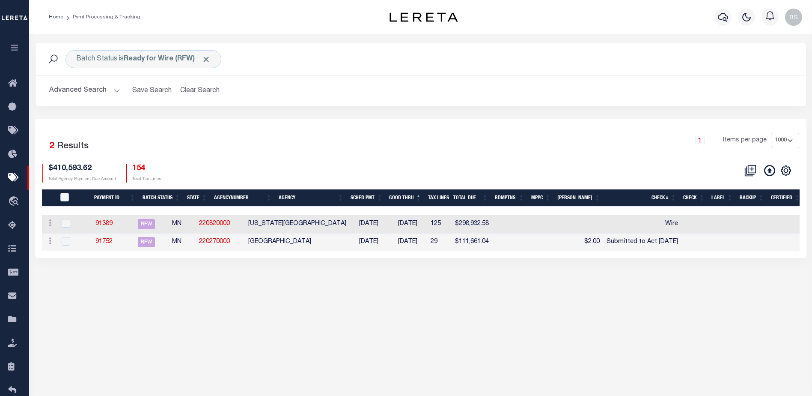
click at [543, 97] on h2 "Advanced Search Save Search Clear Search PayeeSearchTable_dynamictable_____Defa…" at bounding box center [420, 90] width 757 height 17
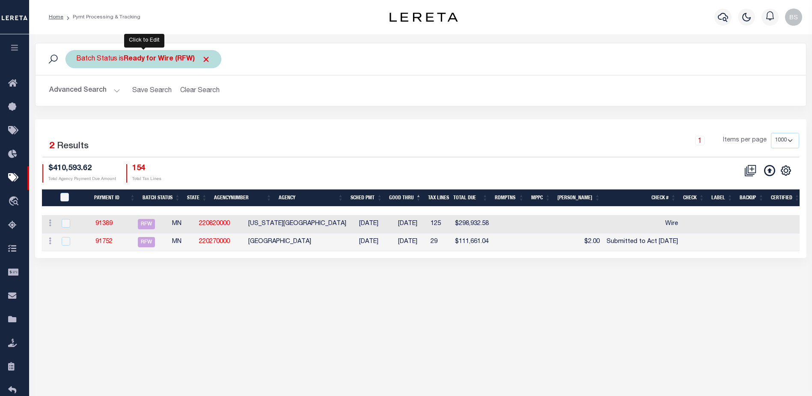
click at [124, 59] on b "Ready for Wire (RFW)" at bounding box center [167, 59] width 87 height 7
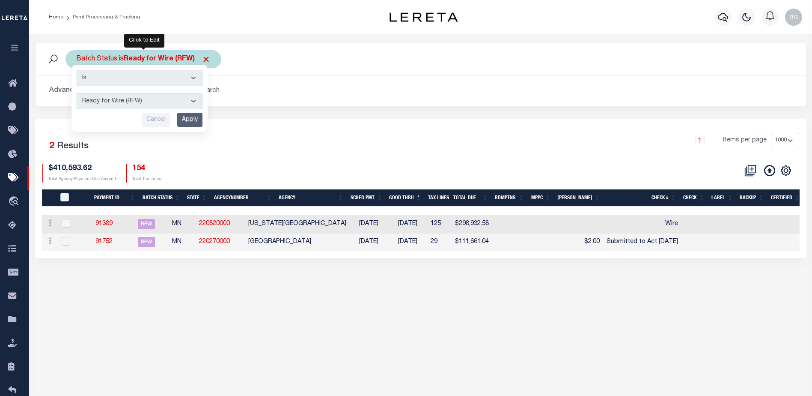
click at [193, 101] on select "Awaiting Funds (AWF) Cleared and Complete (CAC) New Check Needed (NCN) Payment …" at bounding box center [140, 101] width 126 height 16
select select "SFP"
click at [77, 93] on select "Awaiting Funds (AWF) Cleared and Complete (CAC) New Check Needed (NCN) Payment …" at bounding box center [140, 101] width 126 height 16
click at [193, 118] on input "Apply" at bounding box center [189, 120] width 25 height 14
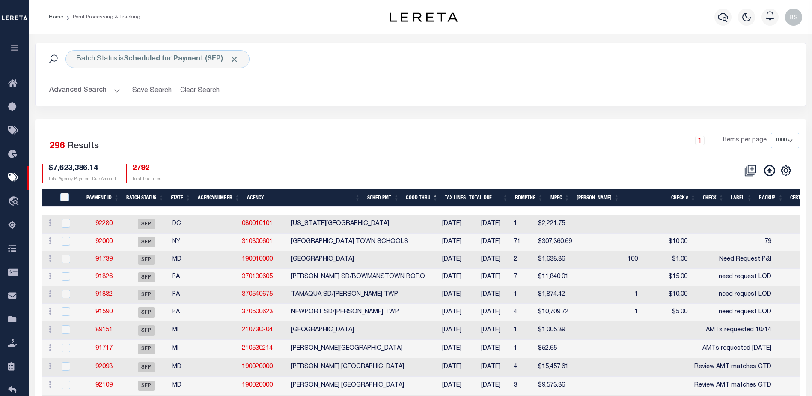
click at [113, 90] on button "Advanced Search" at bounding box center [84, 90] width 71 height 17
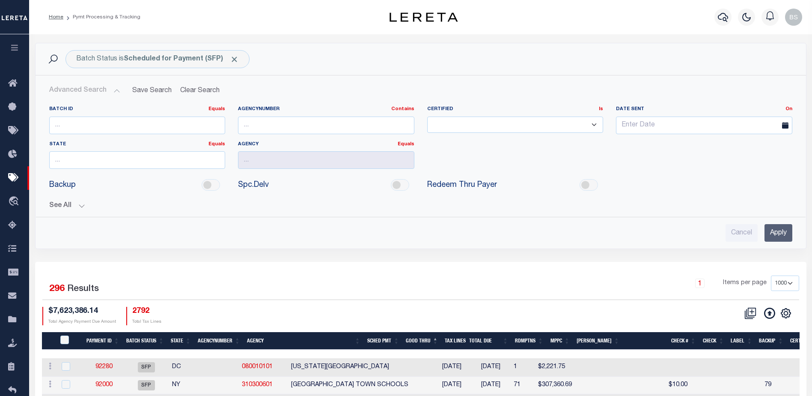
drag, startPoint x: 773, startPoint y: 231, endPoint x: 438, endPoint y: 95, distance: 361.9
click at [773, 231] on input "Apply" at bounding box center [779, 233] width 28 height 18
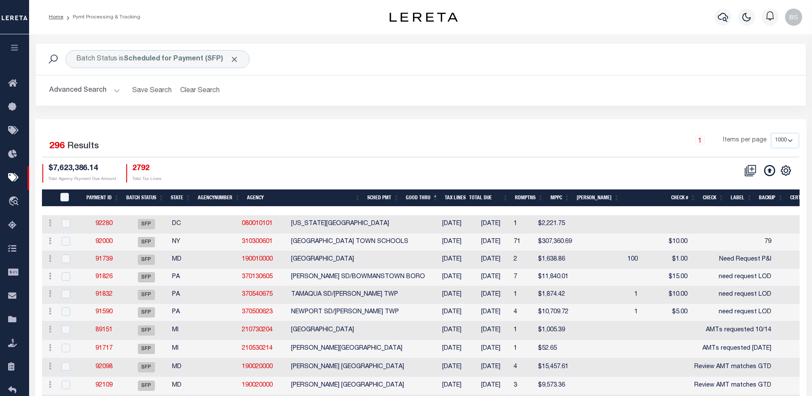
click at [116, 90] on button "Advanced Search" at bounding box center [84, 90] width 71 height 17
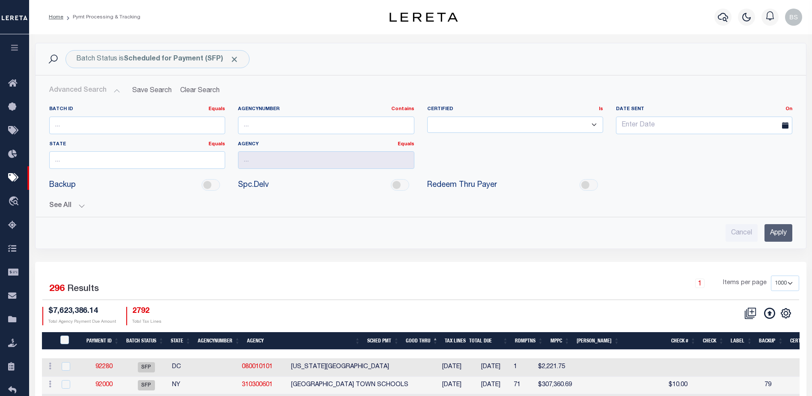
click at [80, 205] on button "See All" at bounding box center [420, 206] width 743 height 8
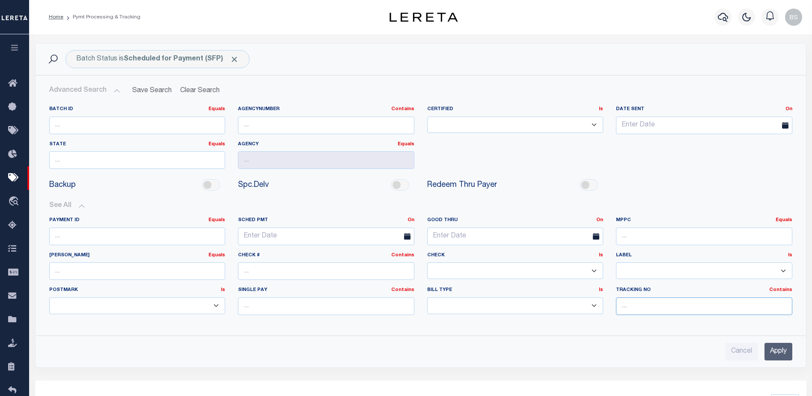
click at [668, 309] on input "text" at bounding box center [704, 306] width 176 height 18
type input "[PERSON_NAME]"
click at [772, 350] on input "Apply" at bounding box center [779, 352] width 28 height 18
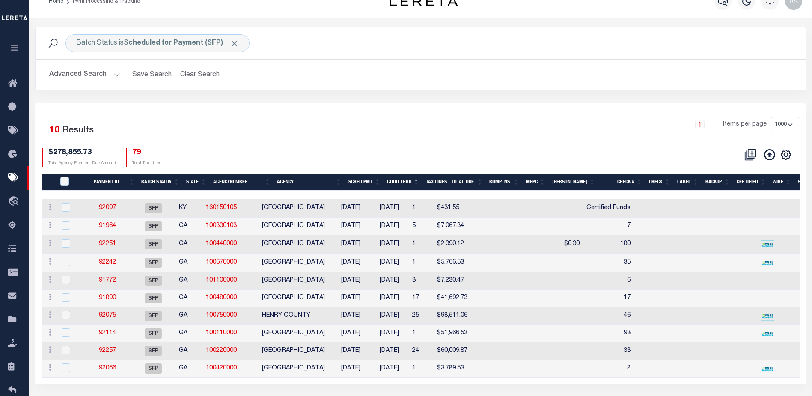
scroll to position [15, 0]
